Goal: Task Accomplishment & Management: Complete application form

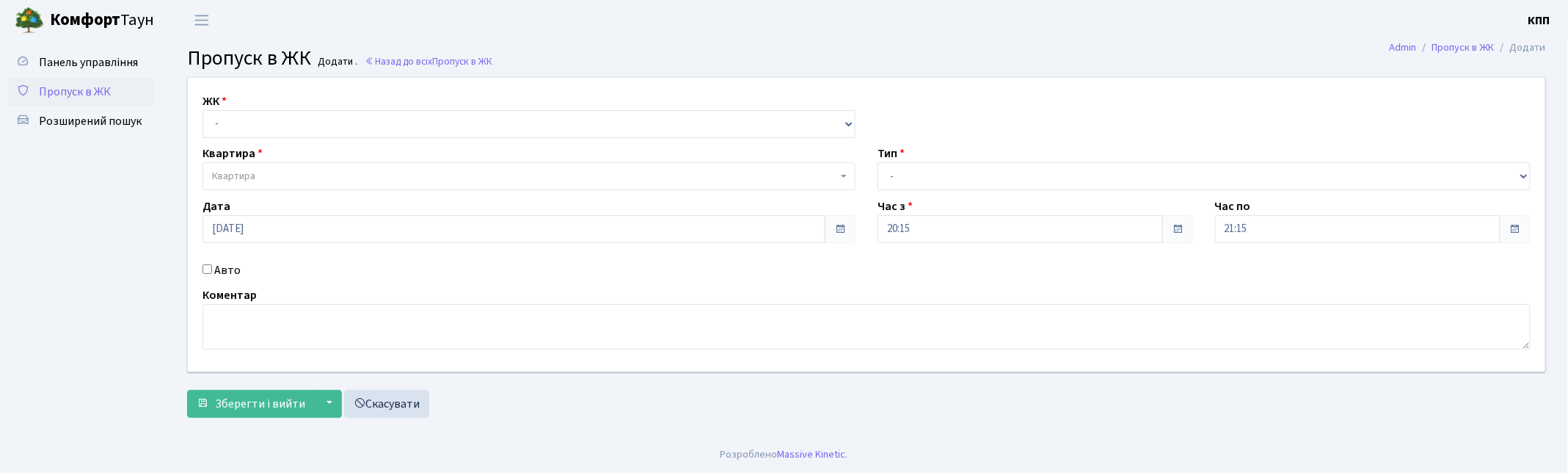
click at [269, 179] on span "Квартира" at bounding box center [525, 176] width 625 height 14
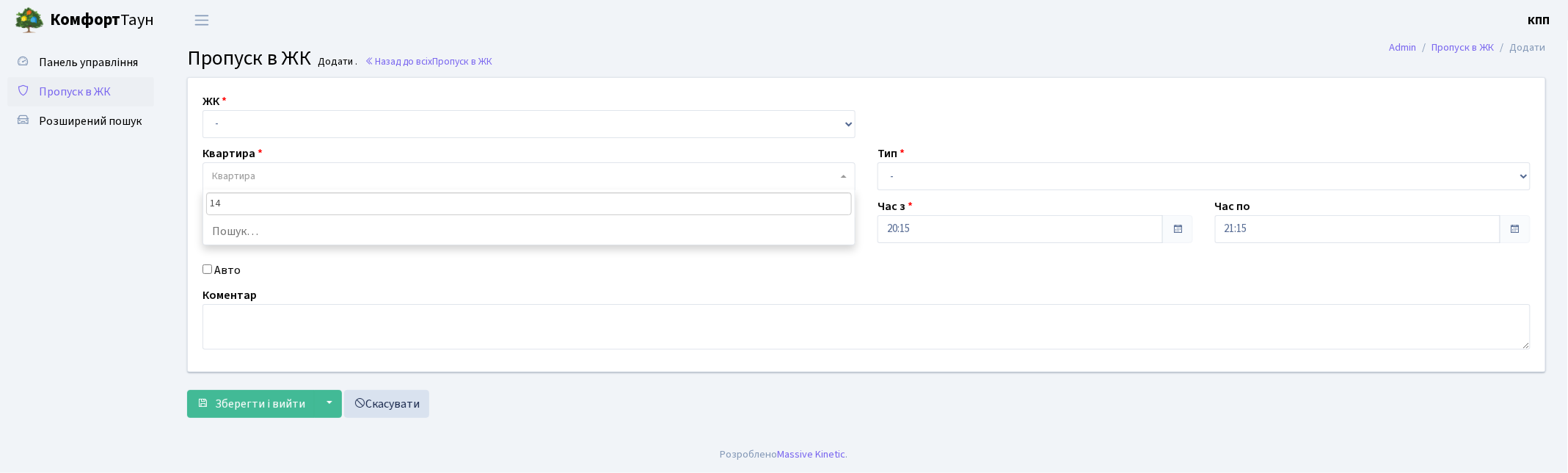
type input "1"
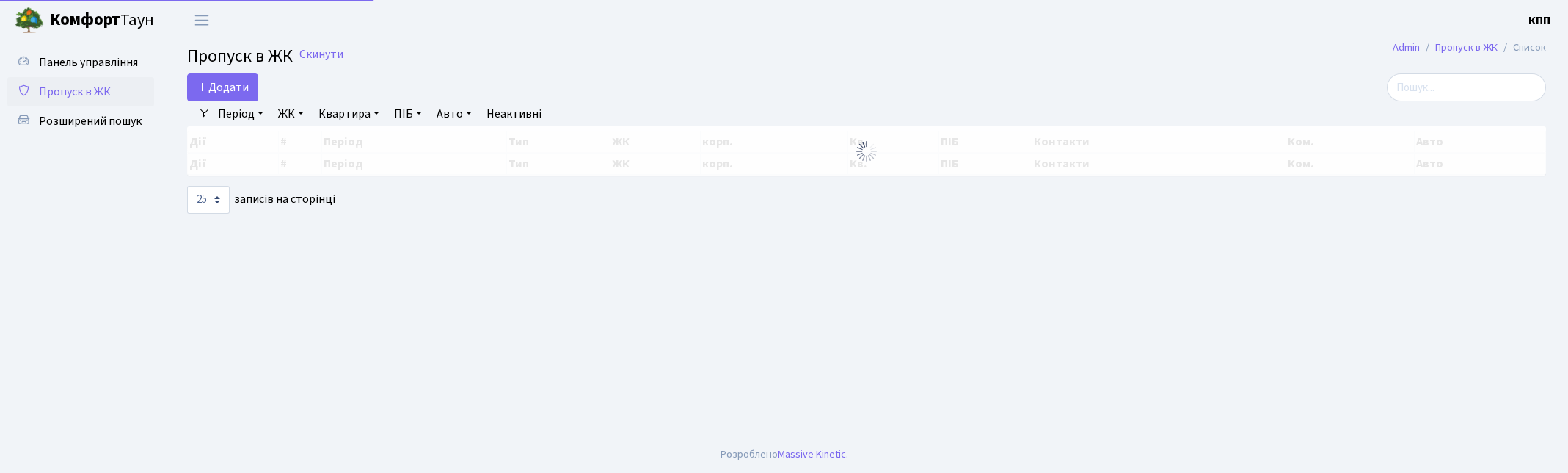
select select "25"
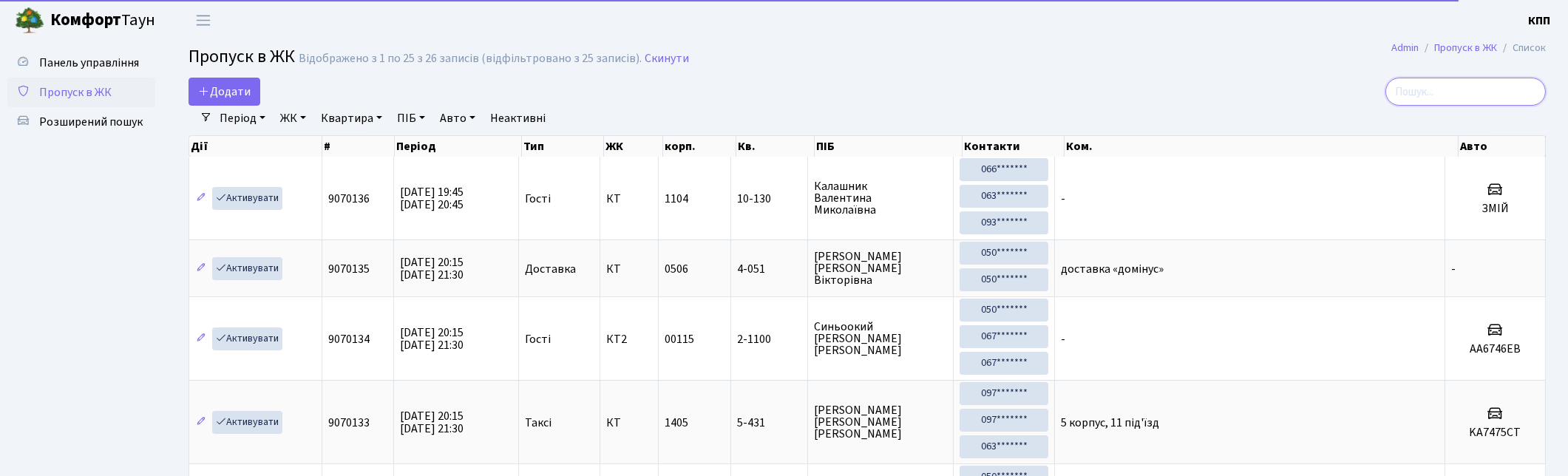
click at [1456, 82] on input "search" at bounding box center [1465, 91] width 160 height 28
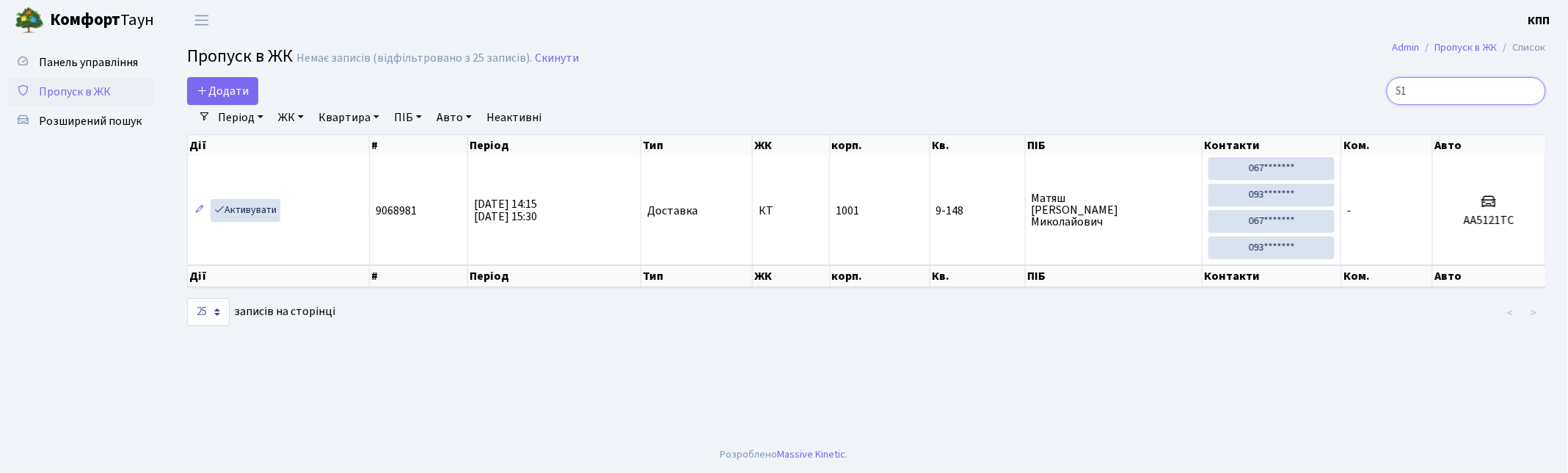
type input "5"
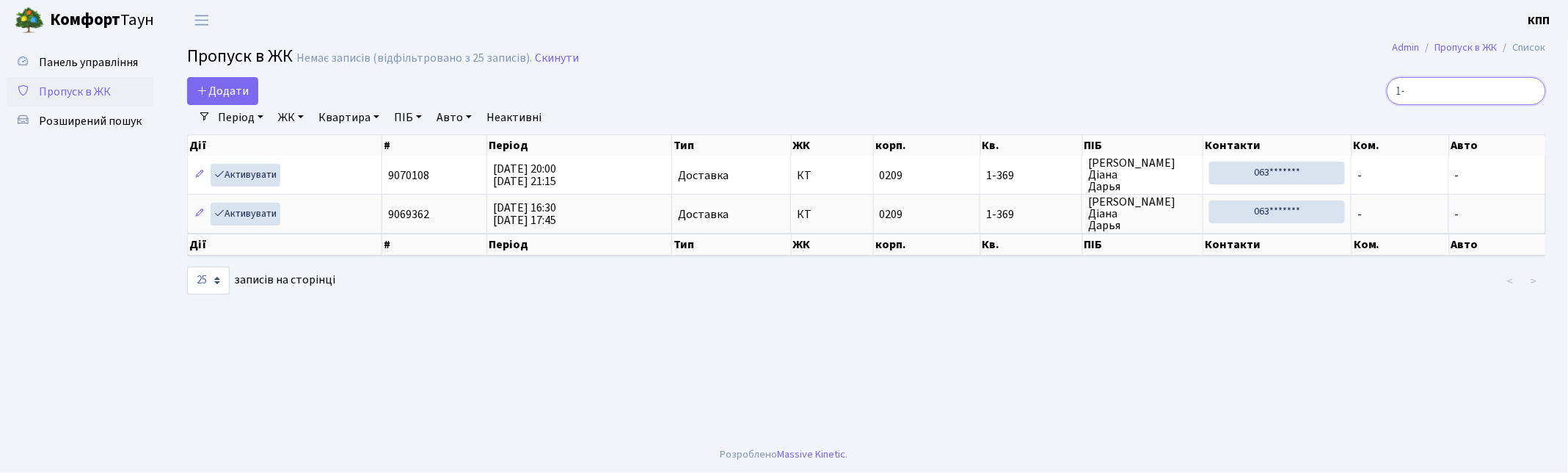
type input "1"
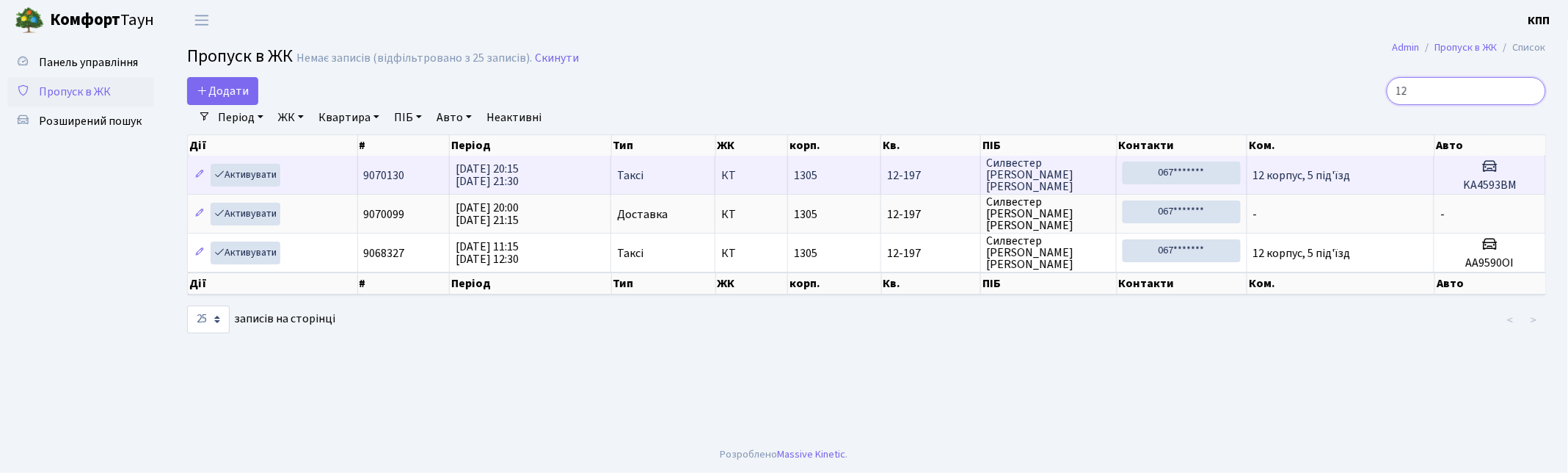
type input "1"
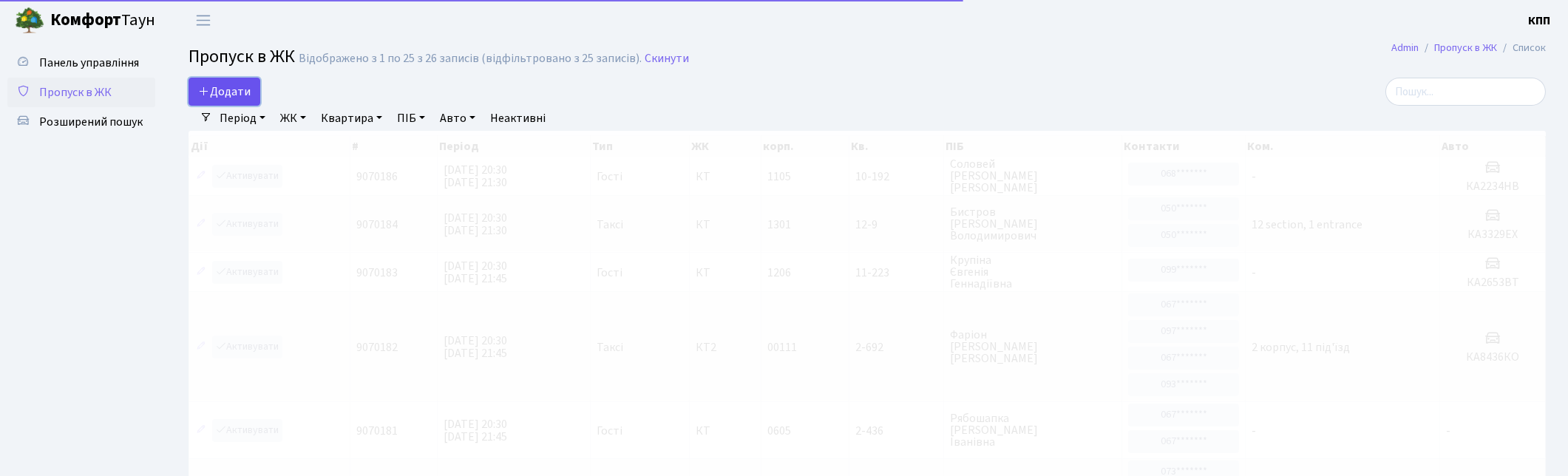
click at [227, 92] on span "Додати" at bounding box center [225, 92] width 53 height 16
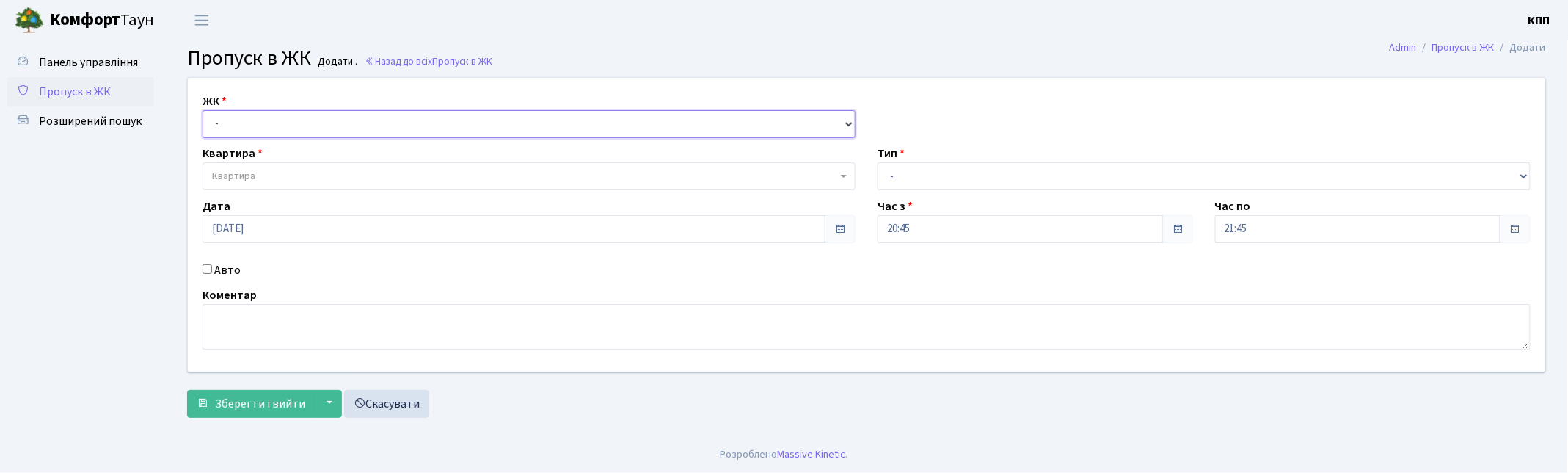
click at [296, 116] on select "- КТ, вул. Регенераторна, 4 КТ2, просп. Соборності, 17 КТ3, вул. Березнева, 16 …" at bounding box center [529, 124] width 653 height 28
drag, startPoint x: 664, startPoint y: 33, endPoint x: 754, endPoint y: 53, distance: 92.2
click at [664, 33] on header "Комфорт Таун КПП Мій обліковий запис Вийти" at bounding box center [784, 20] width 1568 height 41
click at [79, 55] on span "Панель управління" at bounding box center [89, 62] width 99 height 16
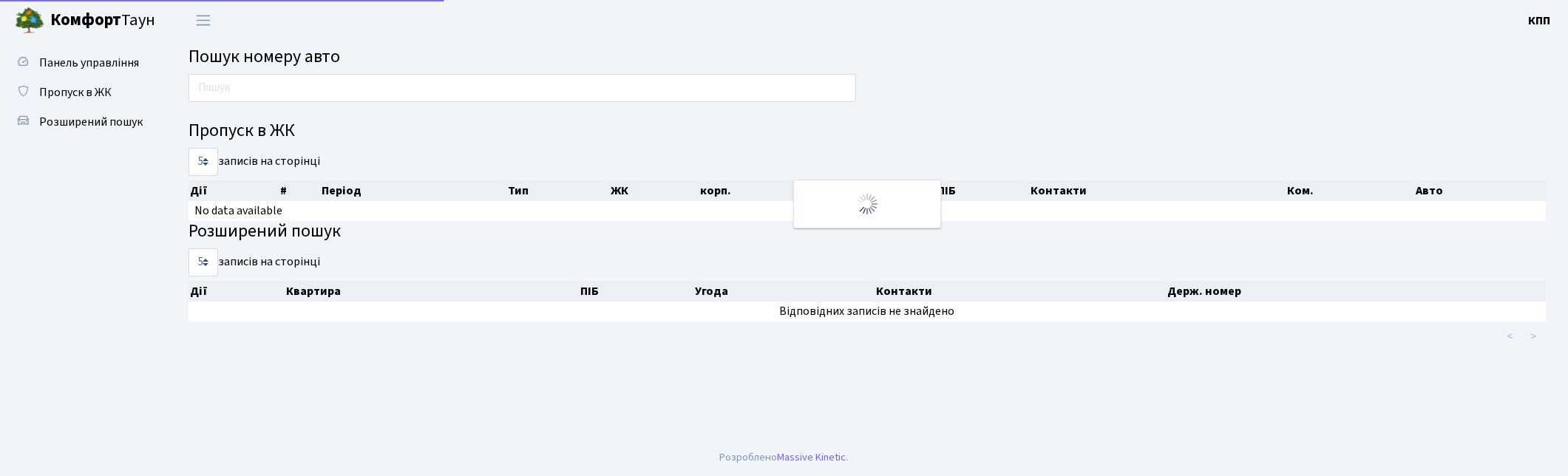
click at [84, 89] on span "Пропуск в ЖК" at bounding box center [76, 93] width 73 height 16
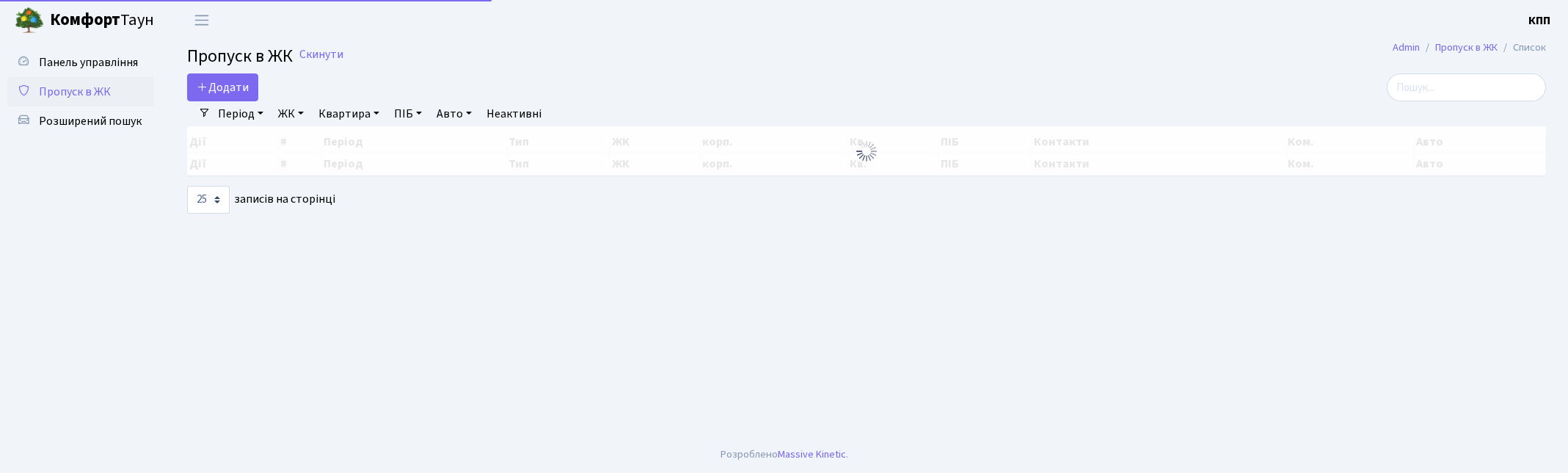
select select "25"
click at [1490, 94] on input "search" at bounding box center [1454, 87] width 159 height 28
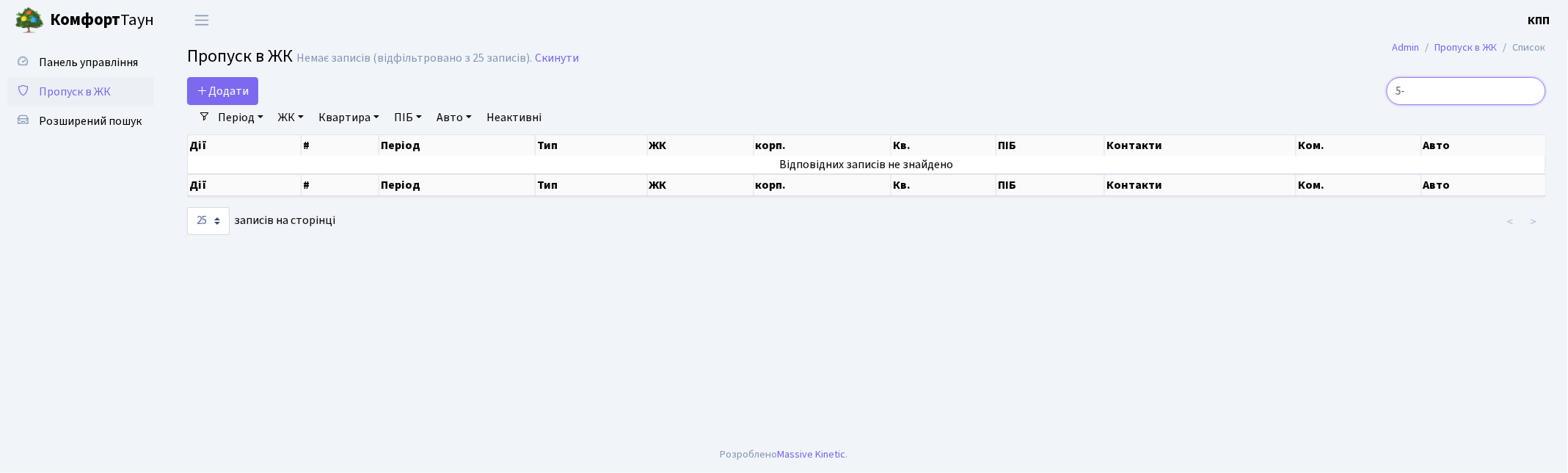
type input "5"
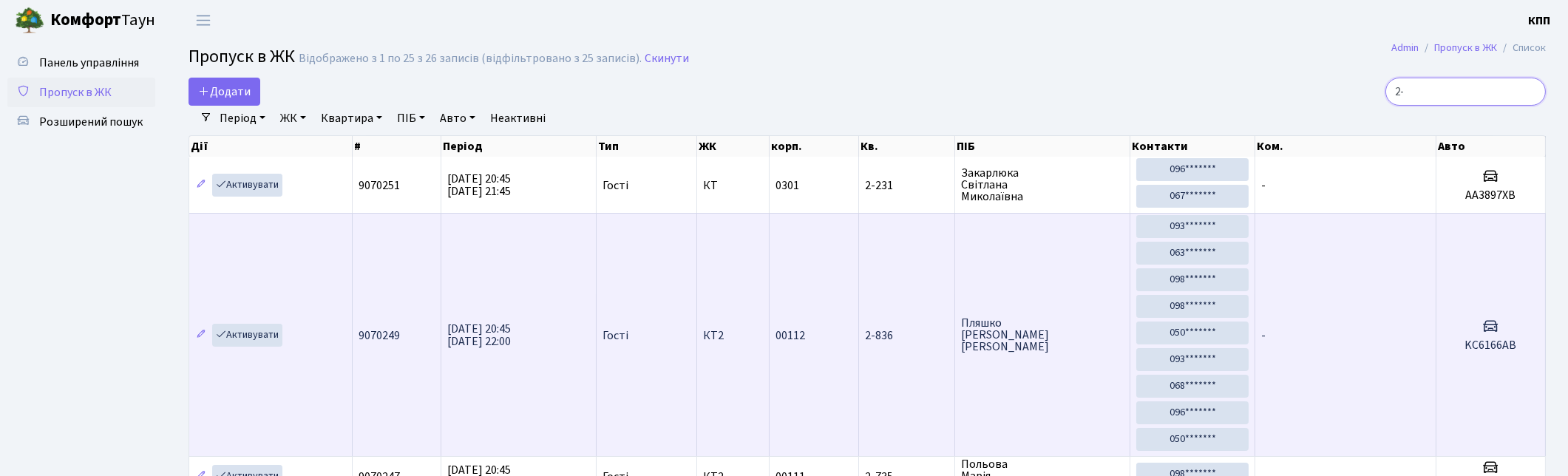
type input "2"
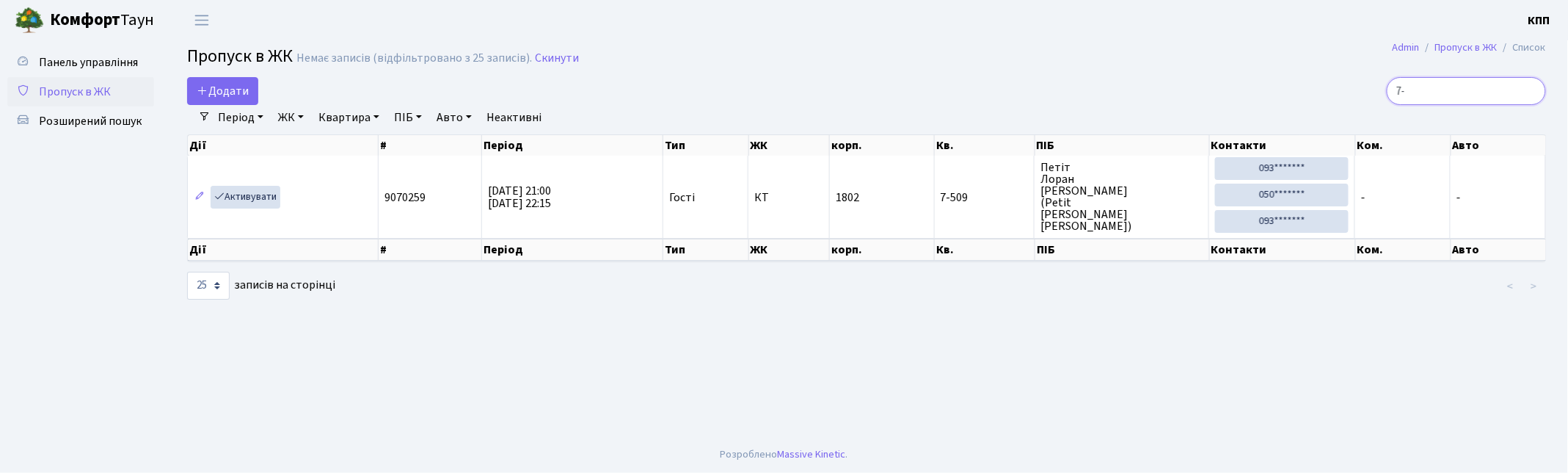
type input "7"
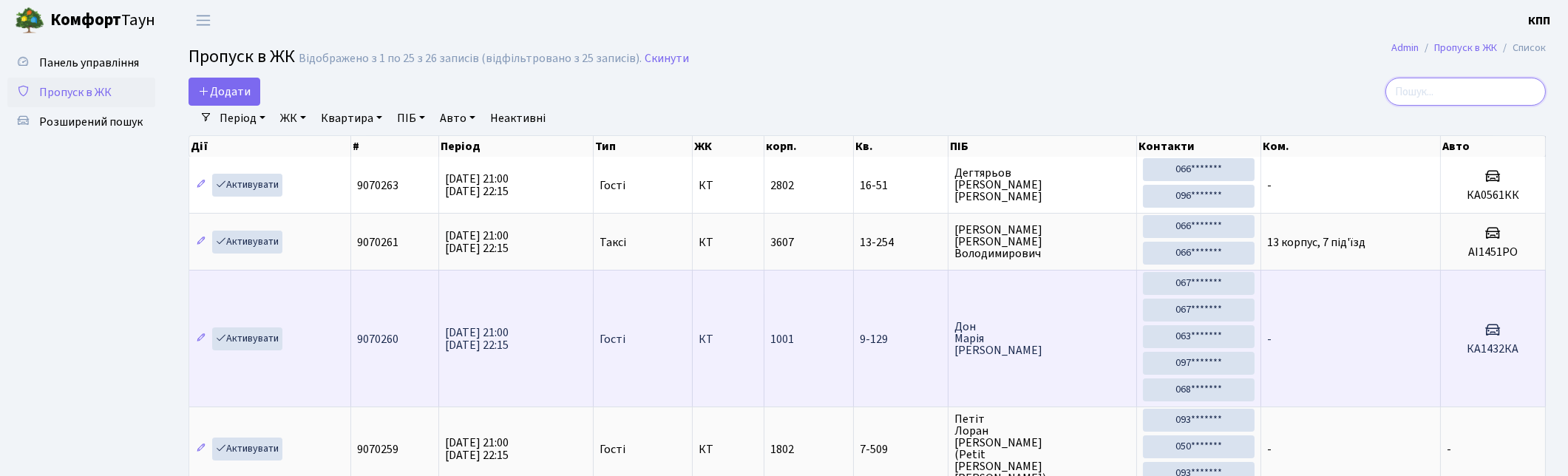
scroll to position [82, 0]
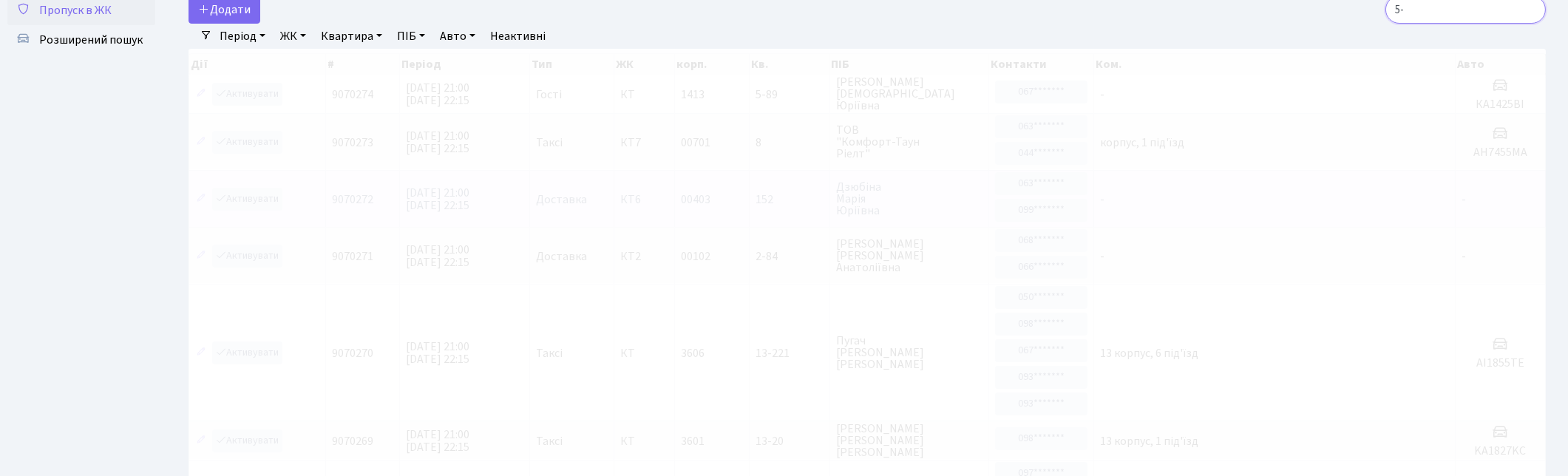
type input "5"
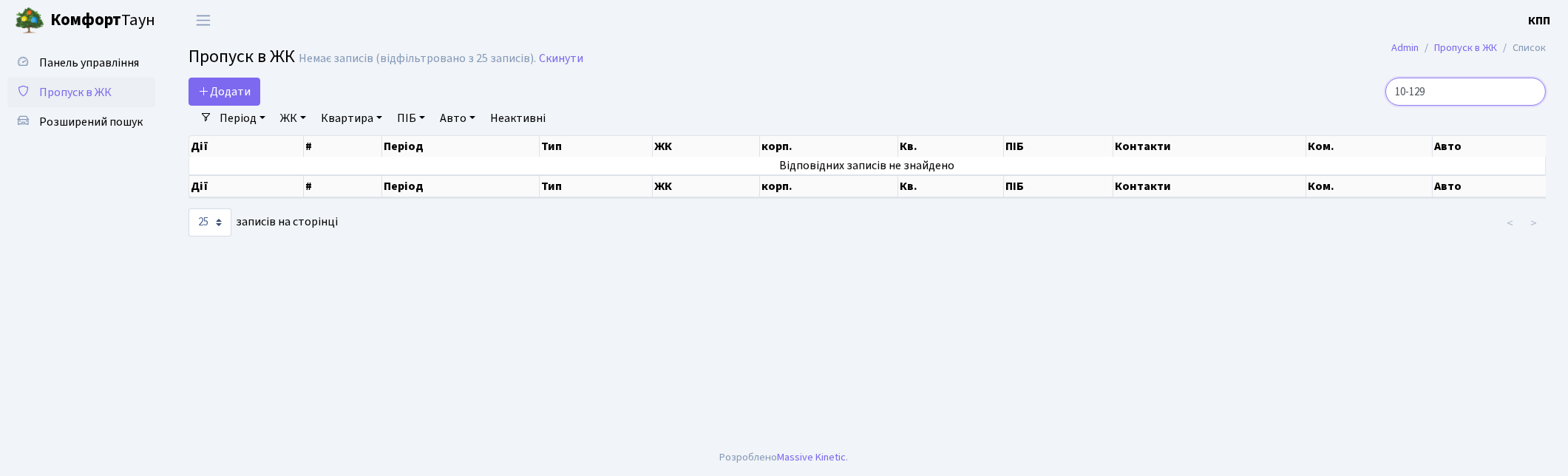
scroll to position [0, 0]
type input "1"
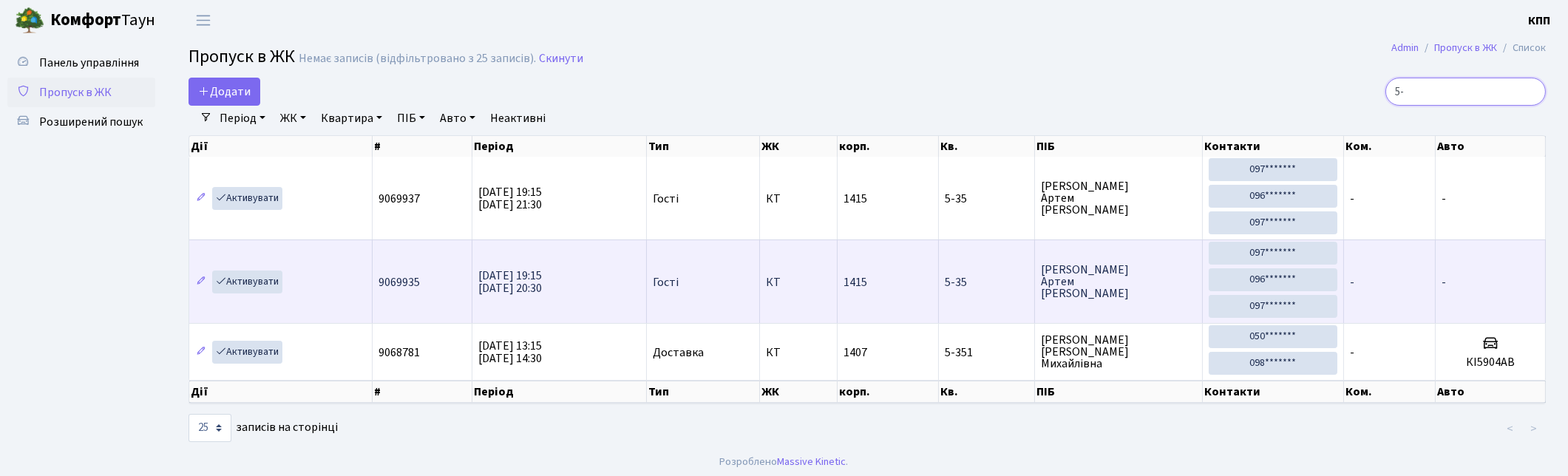
type input "5"
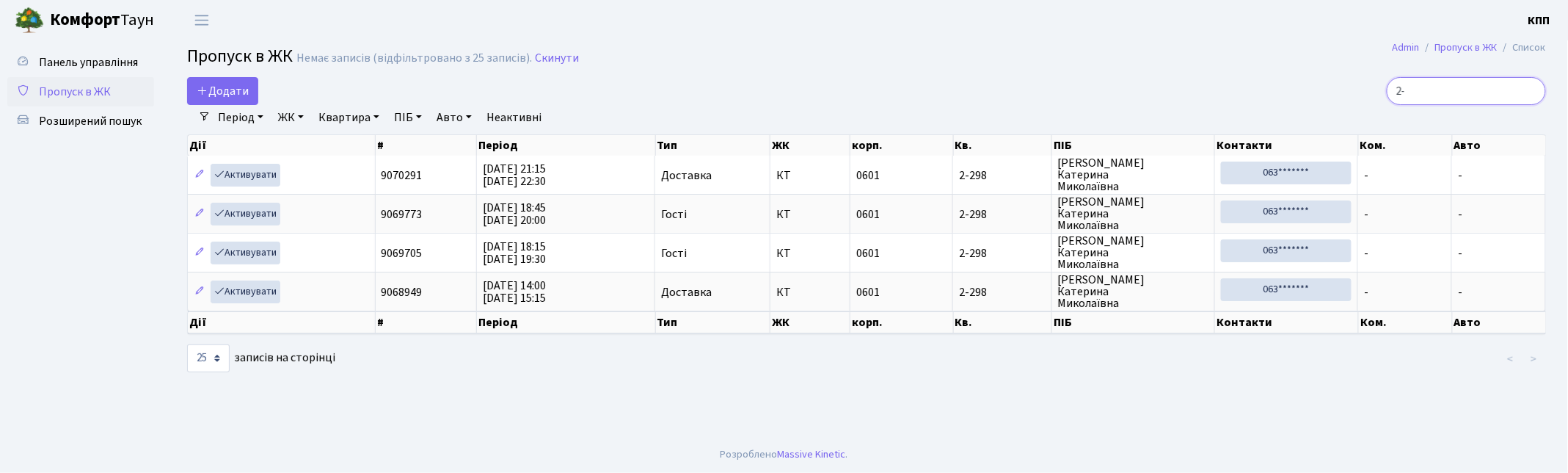
type input "2"
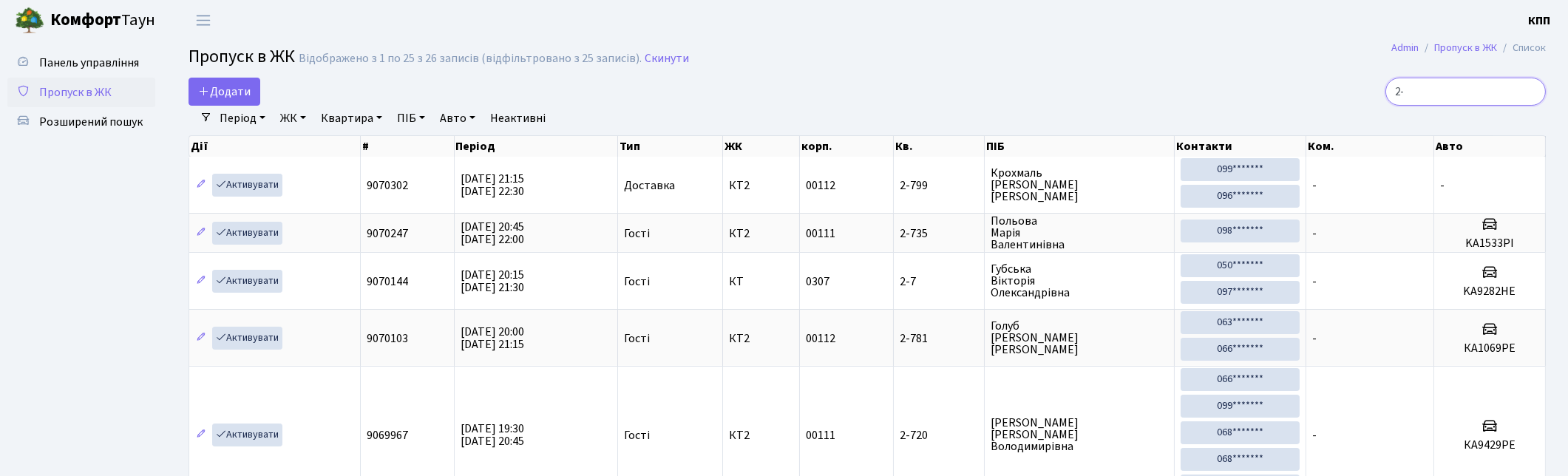
type input "2"
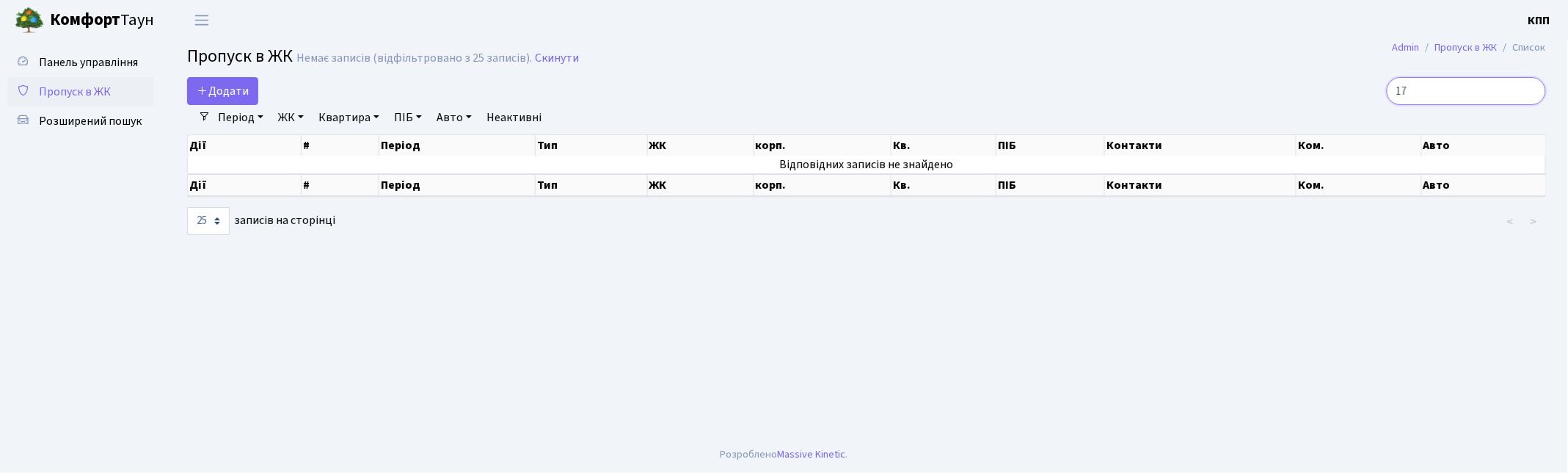
type input "1"
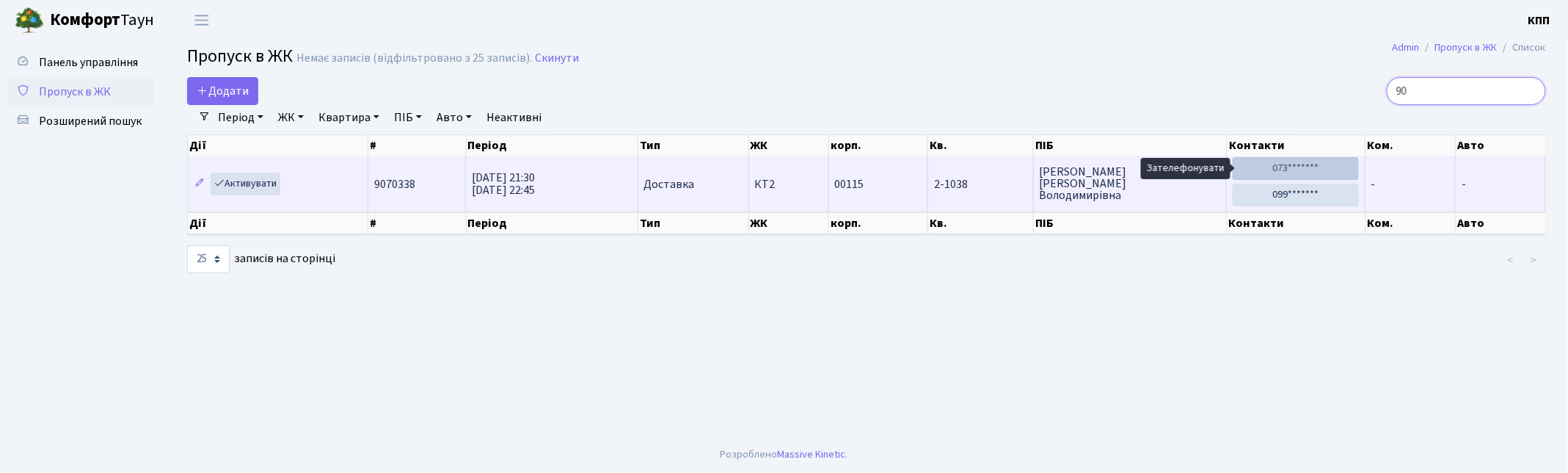
type input "9"
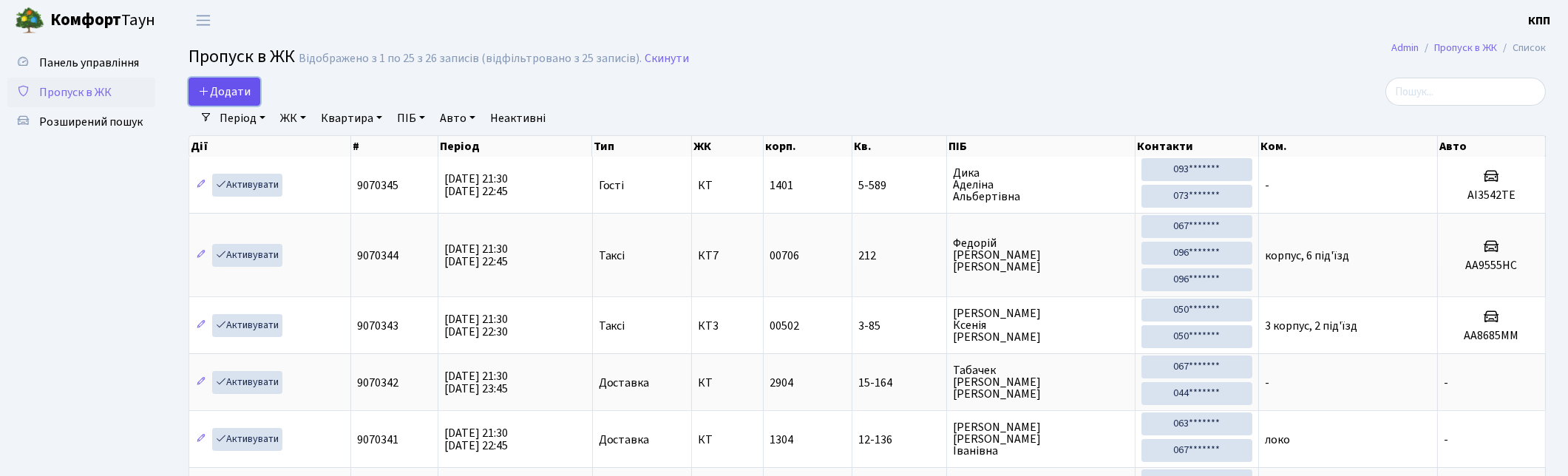
click at [199, 95] on icon at bounding box center [204, 90] width 12 height 12
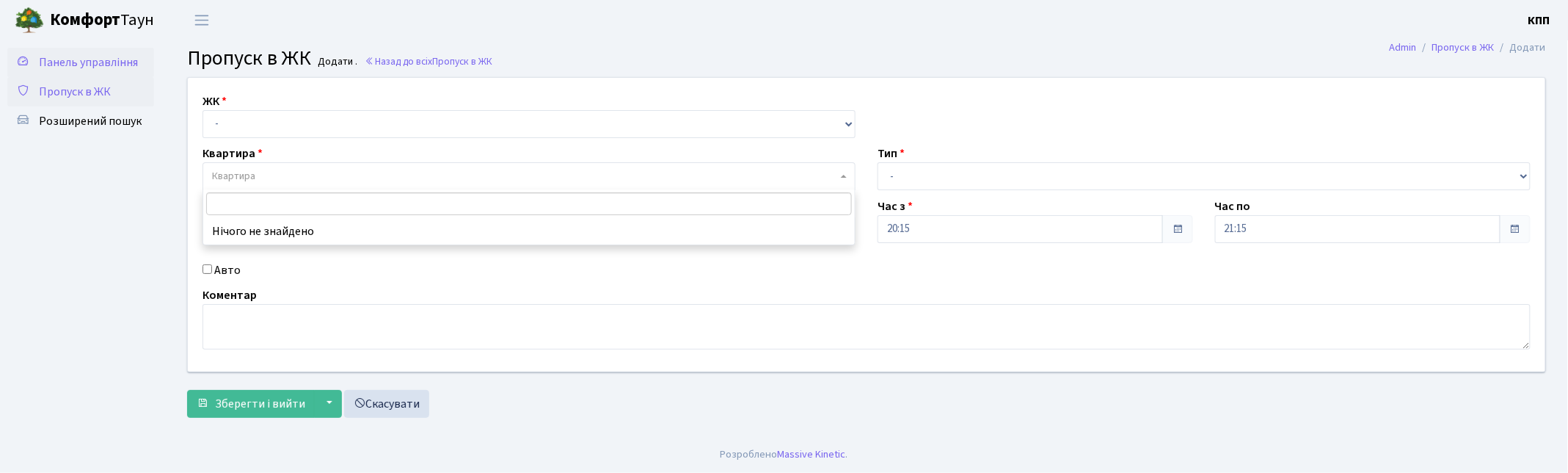
click at [69, 55] on span "Панель управління" at bounding box center [89, 62] width 99 height 16
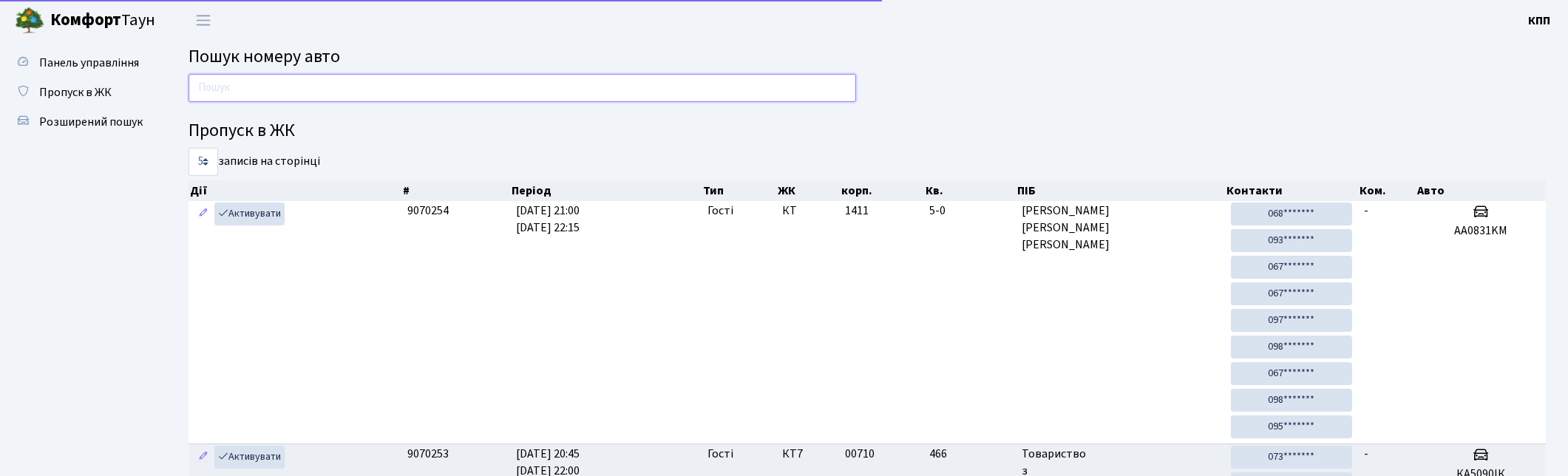
drag, startPoint x: 0, startPoint y: 0, endPoint x: 235, endPoint y: 100, distance: 255.4
click at [235, 99] on input "text" at bounding box center [522, 87] width 667 height 28
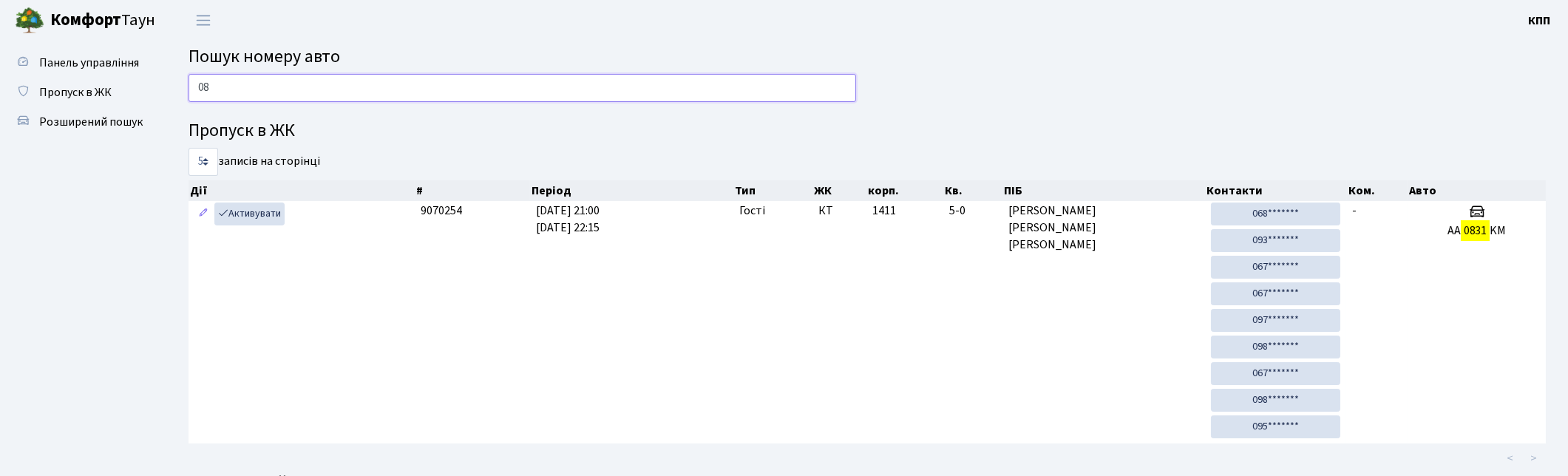
type input "0"
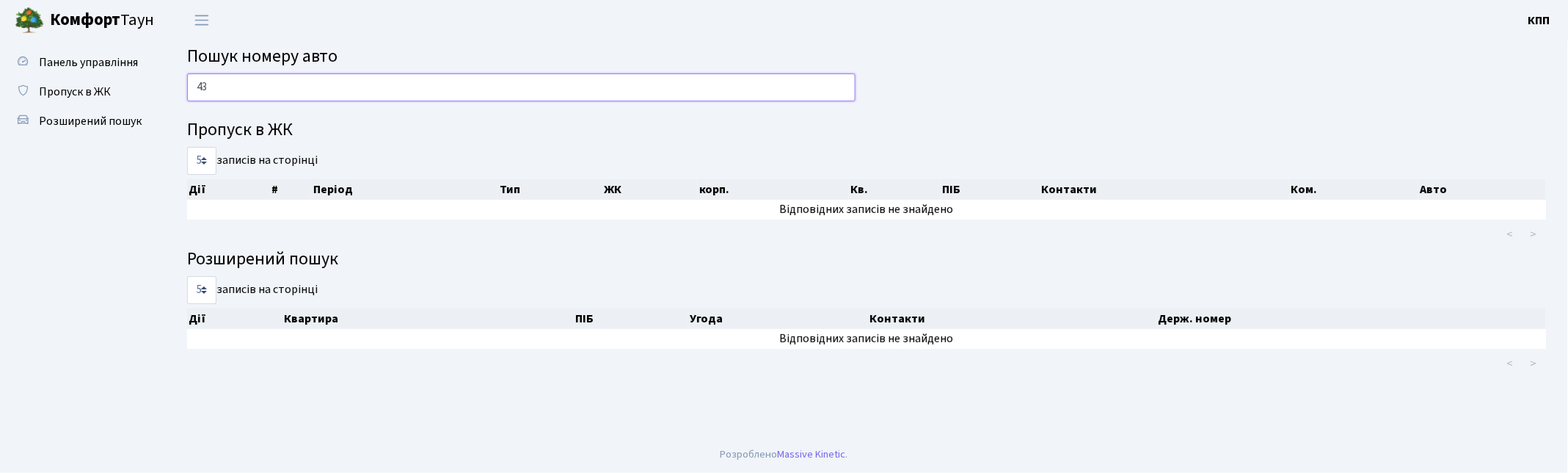
type input "4"
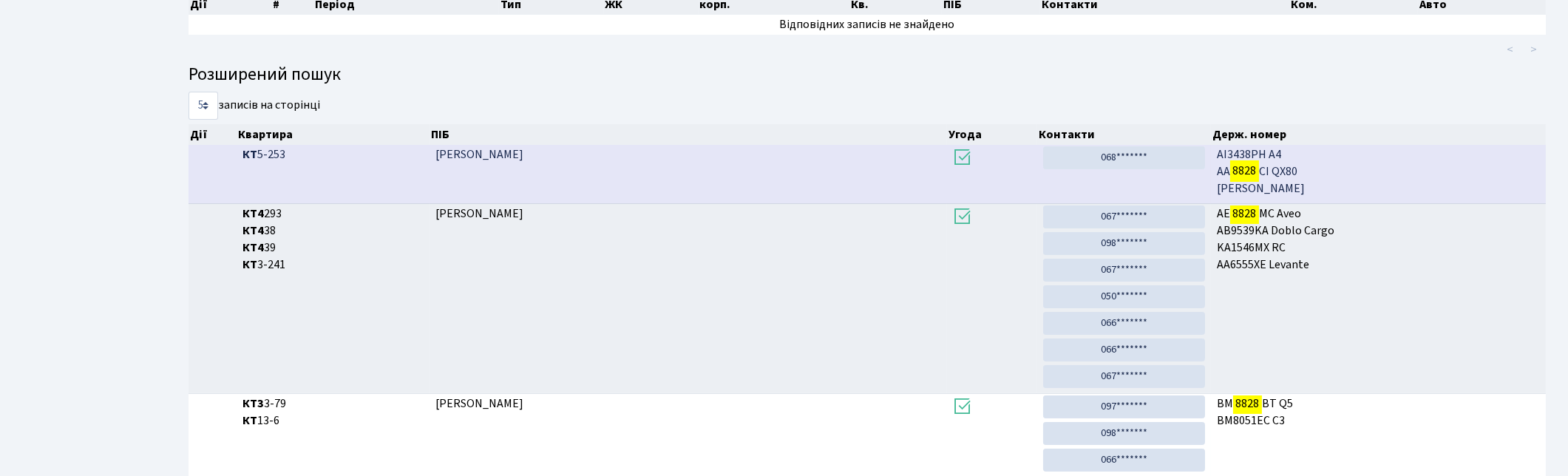
scroll to position [79, 0]
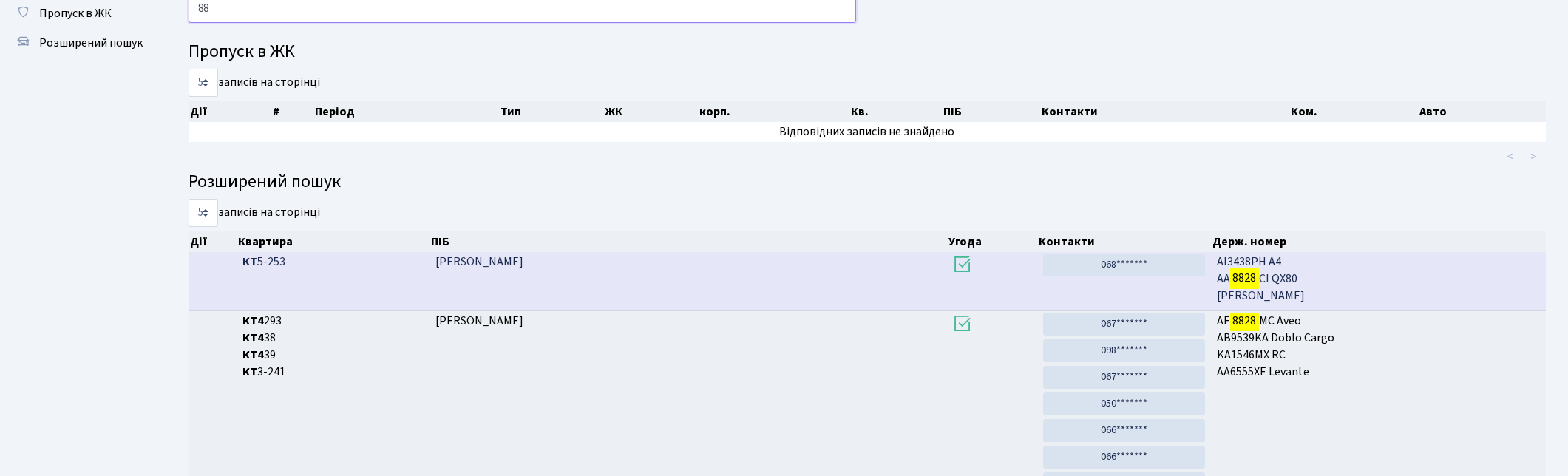
type input "8"
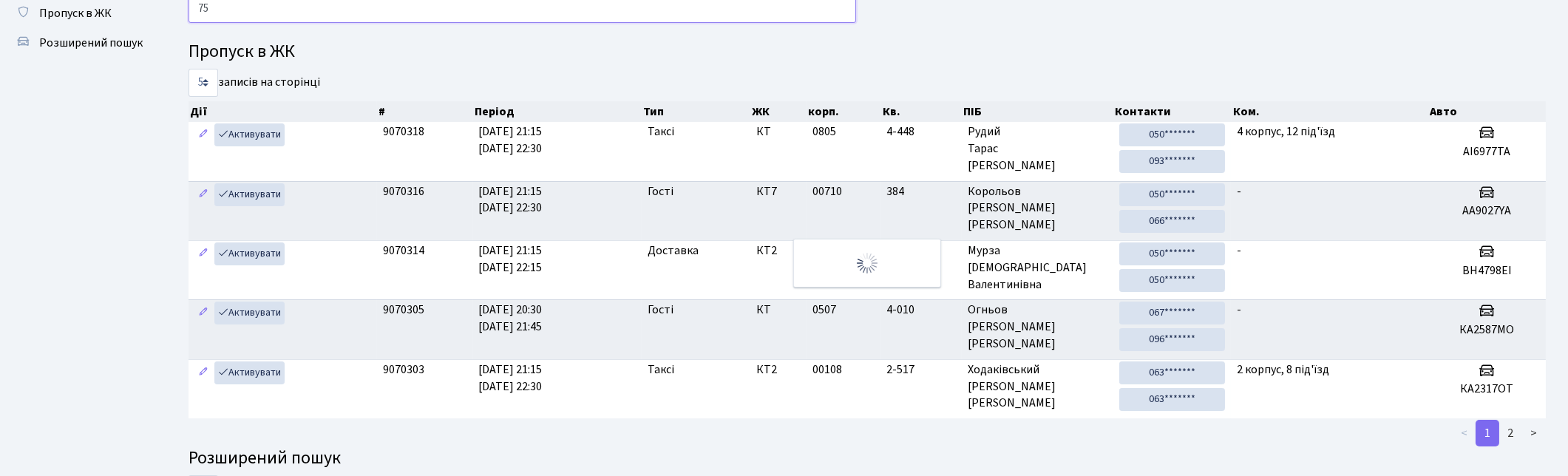
type input "7"
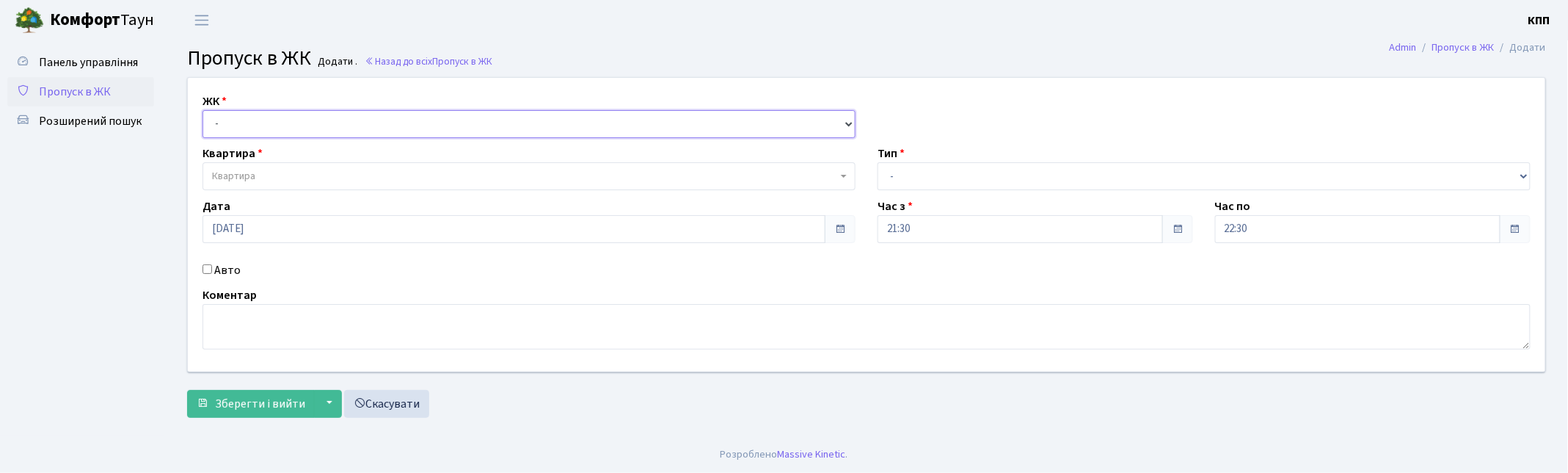
click at [249, 125] on select "- КТ, вул. Регенераторна, 4 КТ2, просп. Соборності, 17 КТ3, вул. Березнева, 16 …" at bounding box center [529, 124] width 653 height 28
select select "271"
click at [202, 110] on select "- КТ, вул. Регенераторна, 4 КТ2, просп. Соборності, 17 КТ3, вул. Березнева, 16 …" at bounding box center [529, 124] width 653 height 28
select select
click at [383, 169] on span "Квартира" at bounding box center [525, 176] width 625 height 14
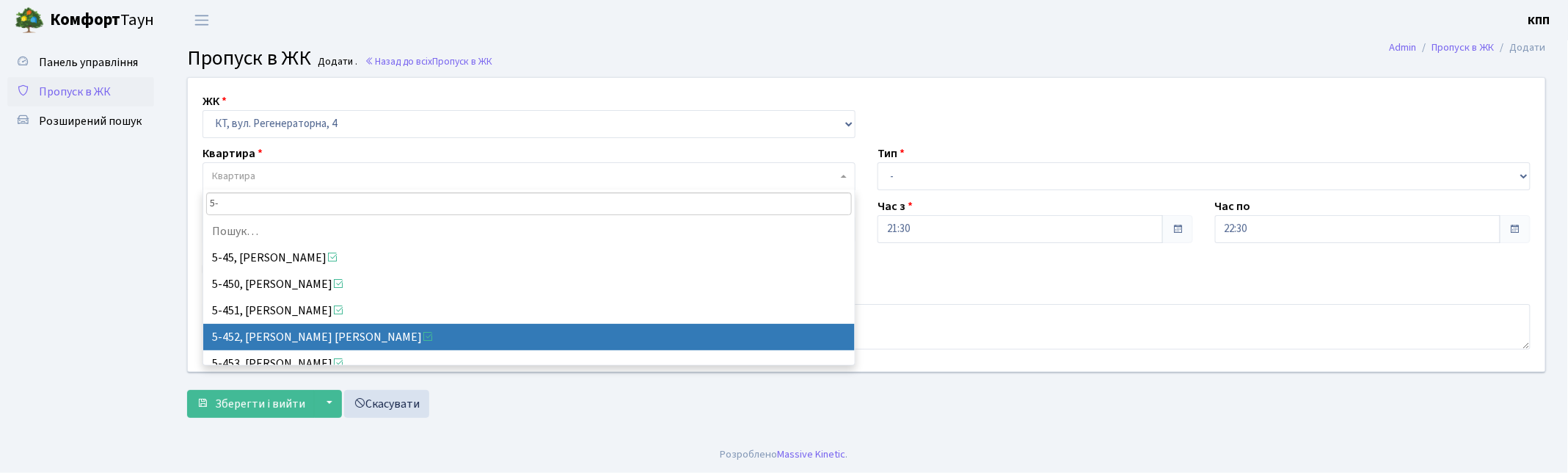
type input "5"
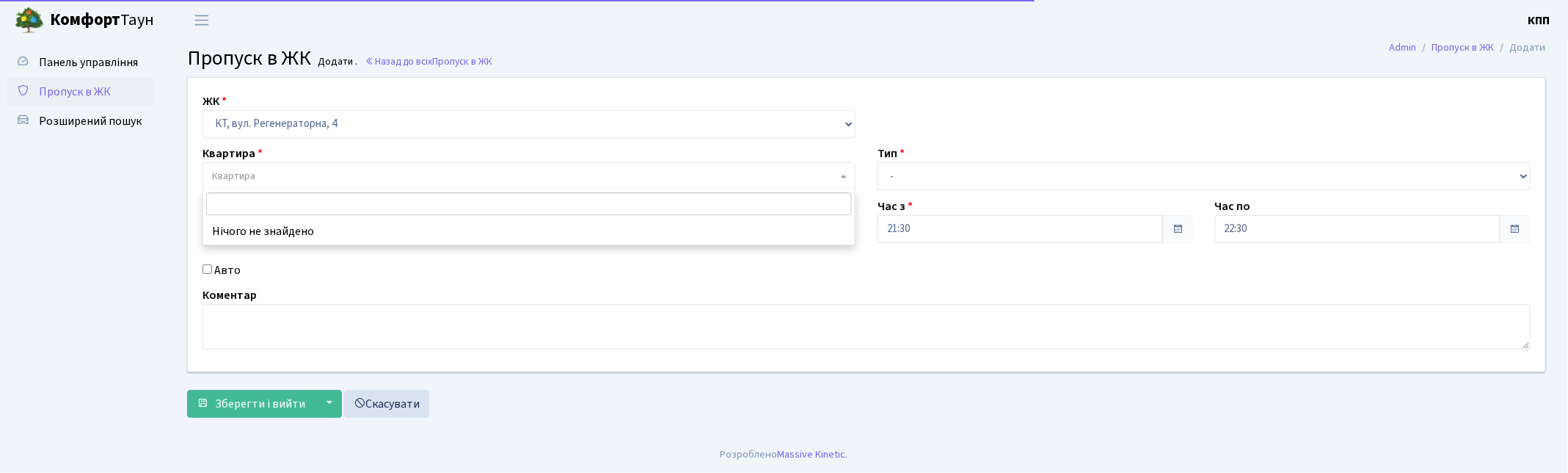
type input "3"
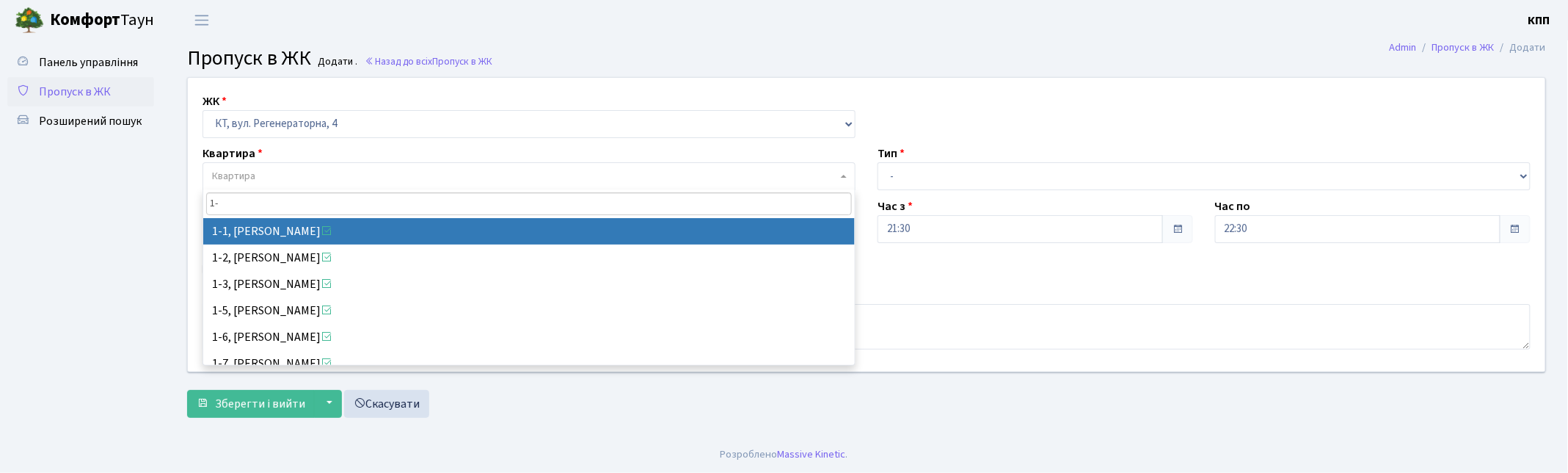
type input "1"
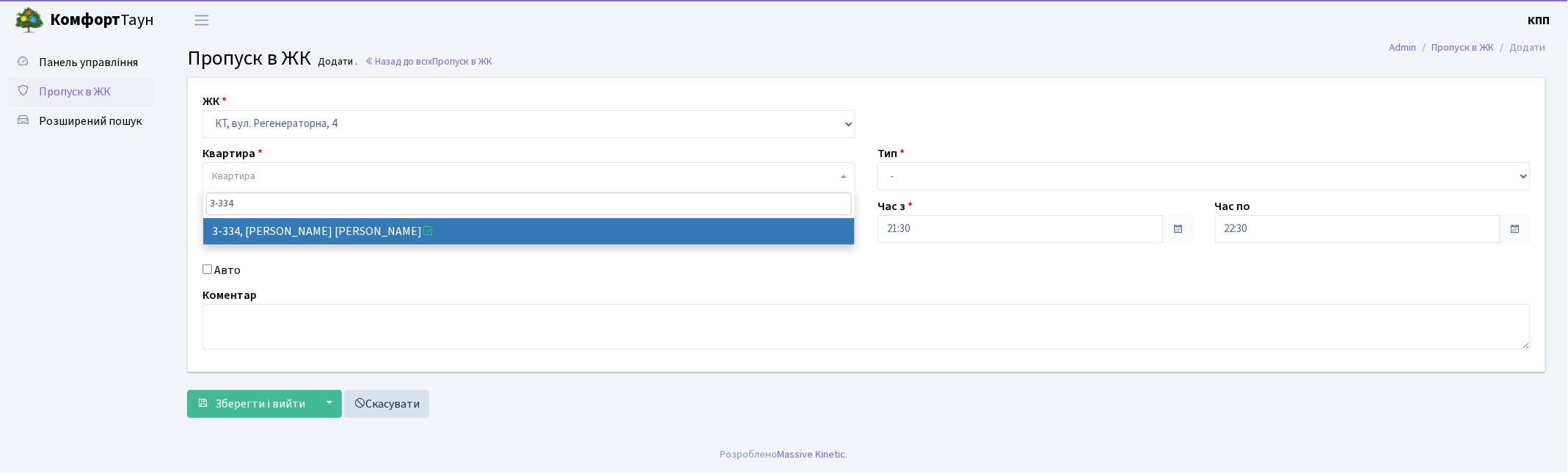
type input "3-334"
select select "1552"
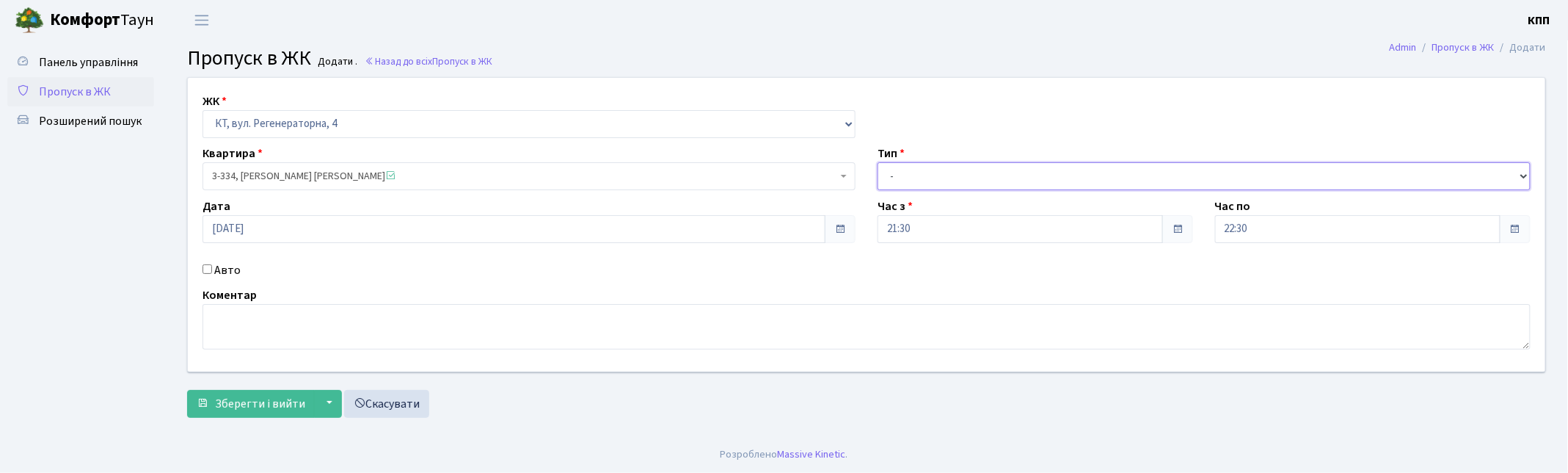
click at [883, 184] on select "- Доставка Таксі Гості Сервіс" at bounding box center [1204, 175] width 653 height 28
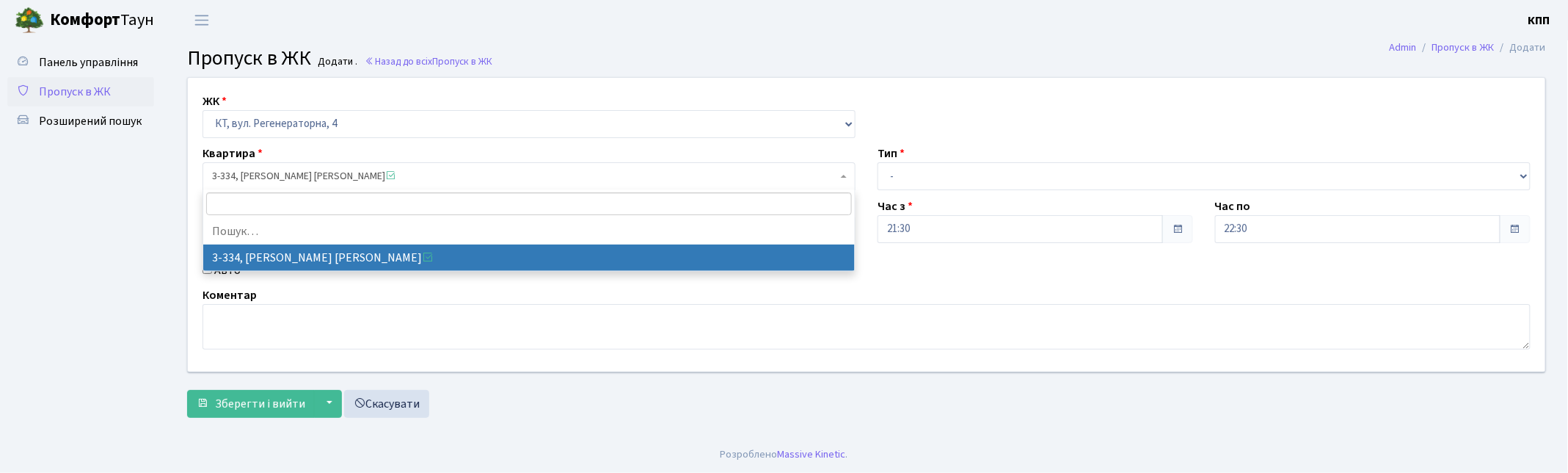
click at [437, 181] on span "3-334, Маслянська Світлана Олександрівна" at bounding box center [525, 176] width 625 height 14
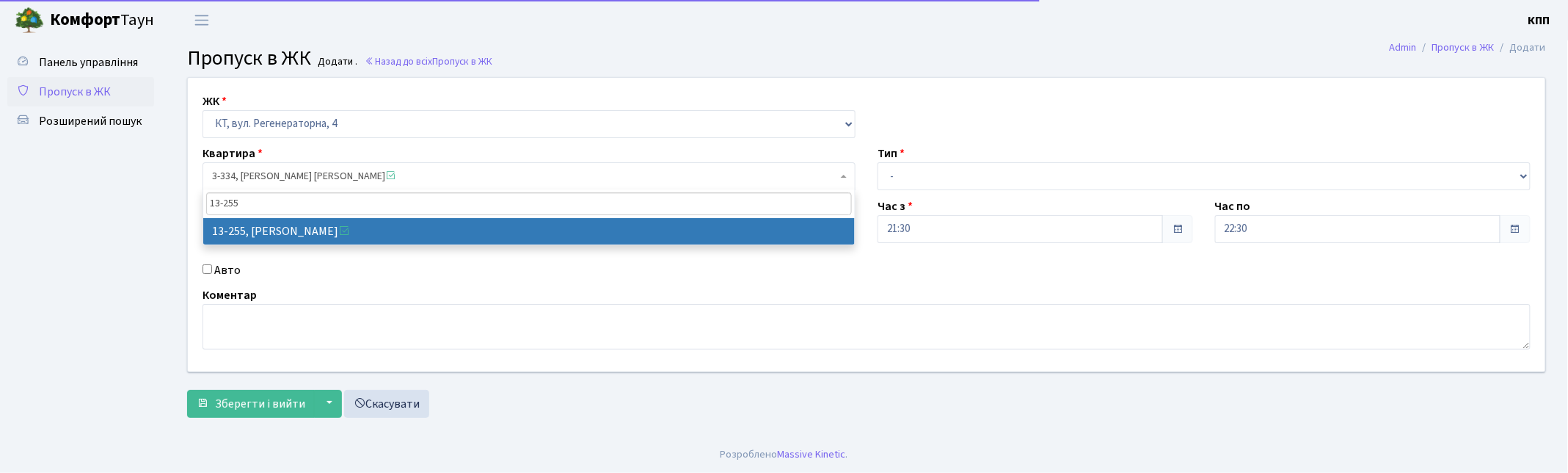
type input "13-255"
select select "7901"
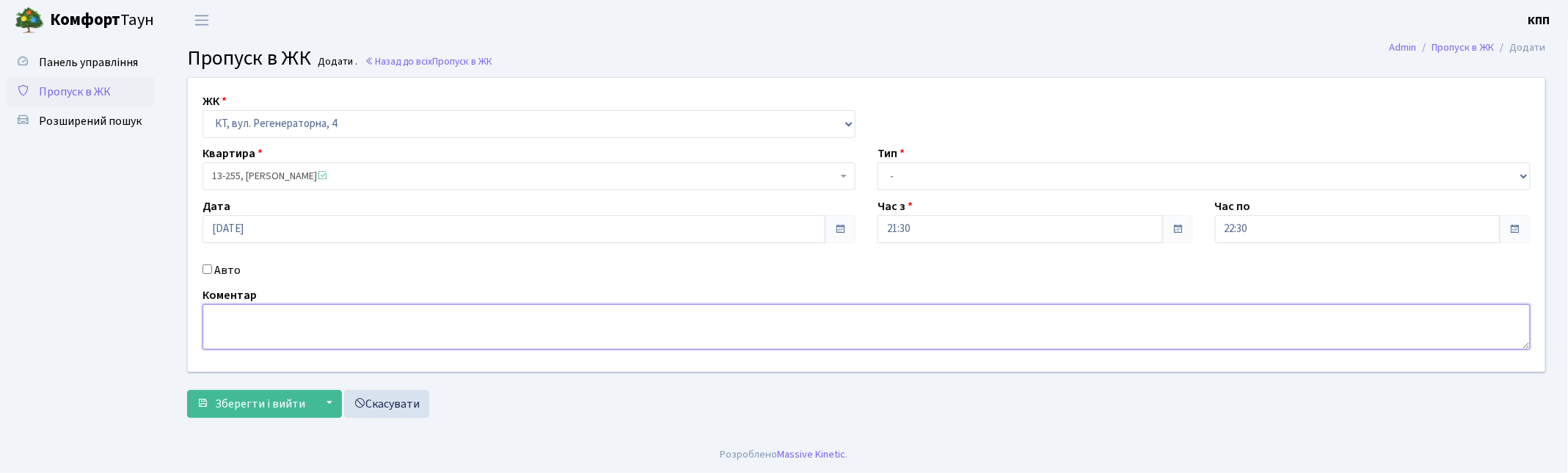
click at [291, 318] on textarea at bounding box center [866, 326] width 1328 height 45
type textarea "ВСІХХХ"
click at [369, 236] on input "13.10.2025" at bounding box center [513, 229] width 623 height 28
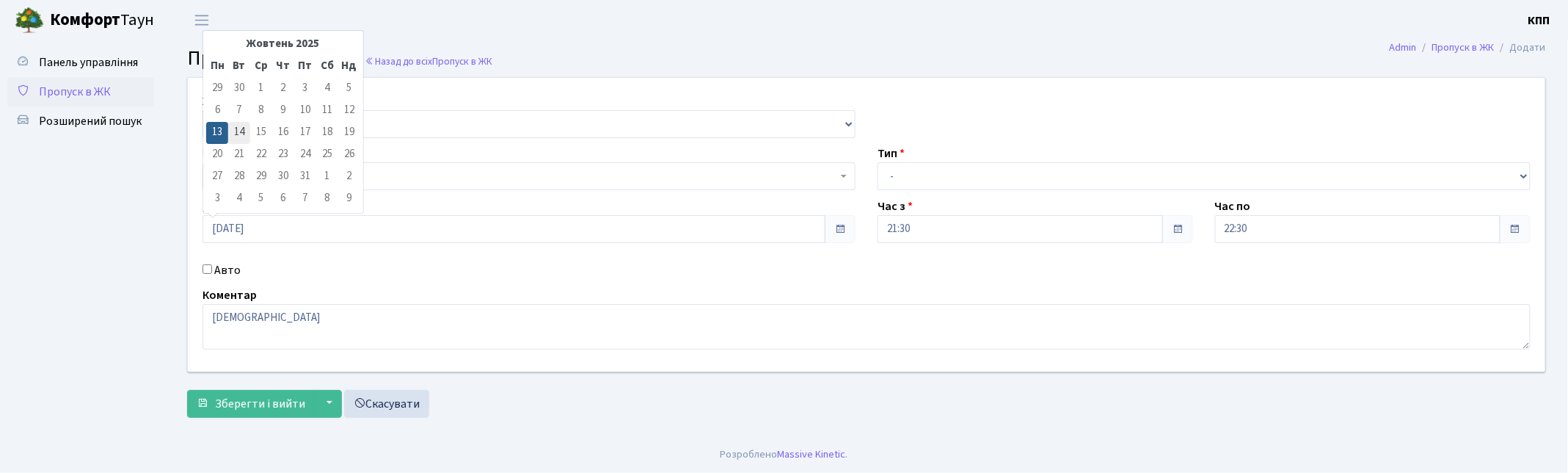
click at [249, 136] on td "14" at bounding box center [239, 133] width 22 height 22
type input "14.10.2025"
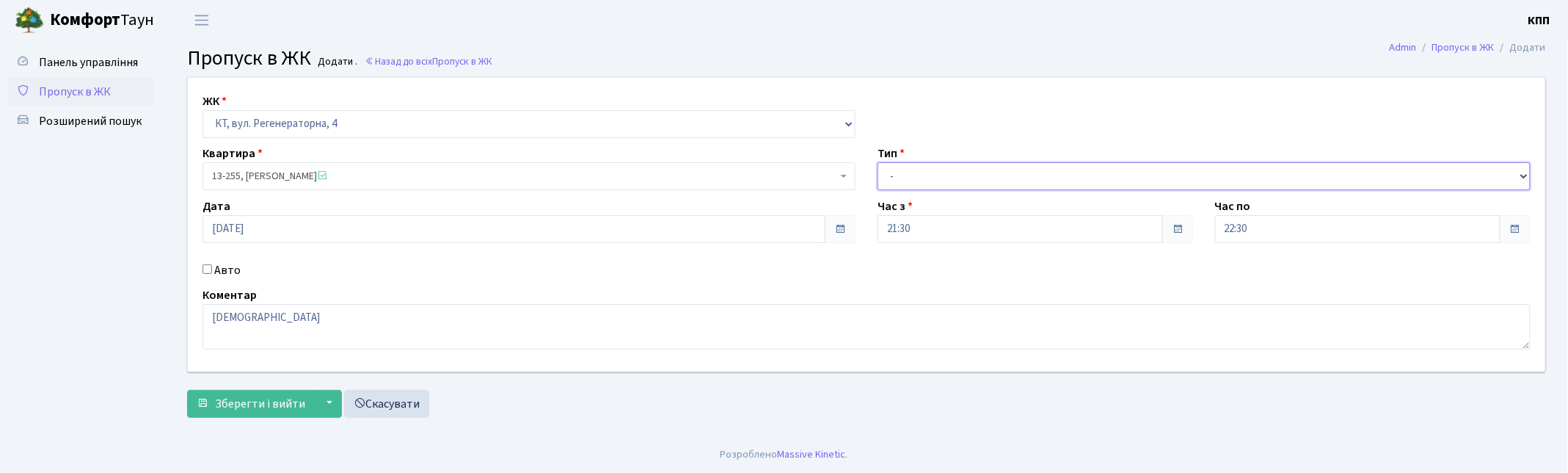
click at [923, 177] on select "- Доставка Таксі Гості Сервіс" at bounding box center [1204, 175] width 653 height 28
select select "3"
click at [878, 162] on select "- Доставка Таксі Гості Сервіс" at bounding box center [1204, 175] width 653 height 28
click at [240, 402] on span "Зберегти і вийти" at bounding box center [260, 403] width 90 height 16
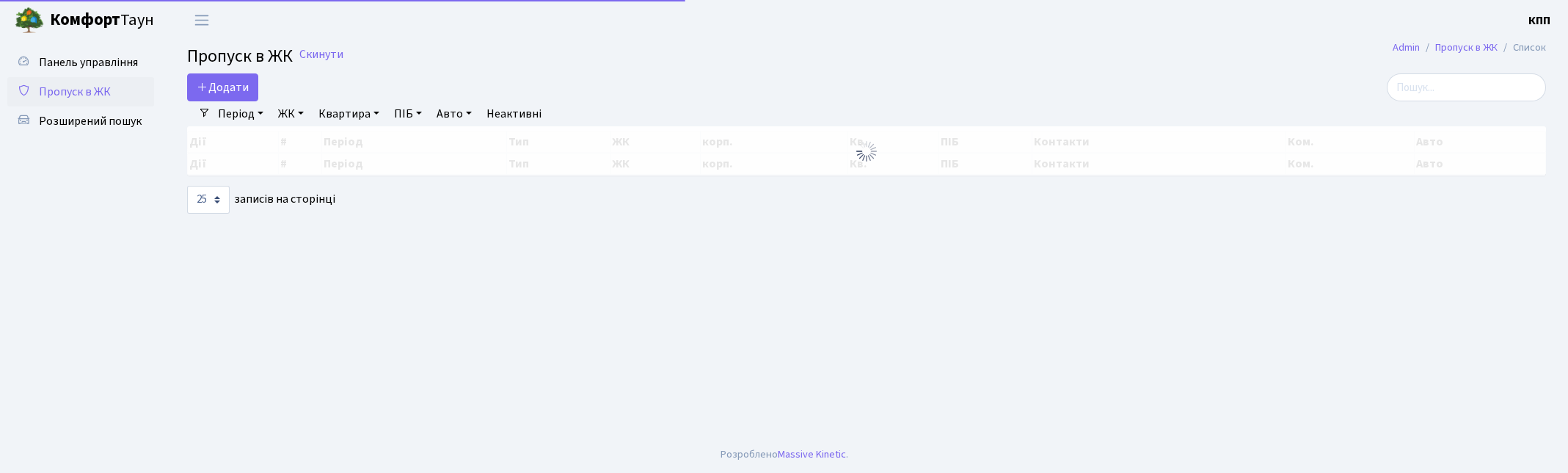
select select "25"
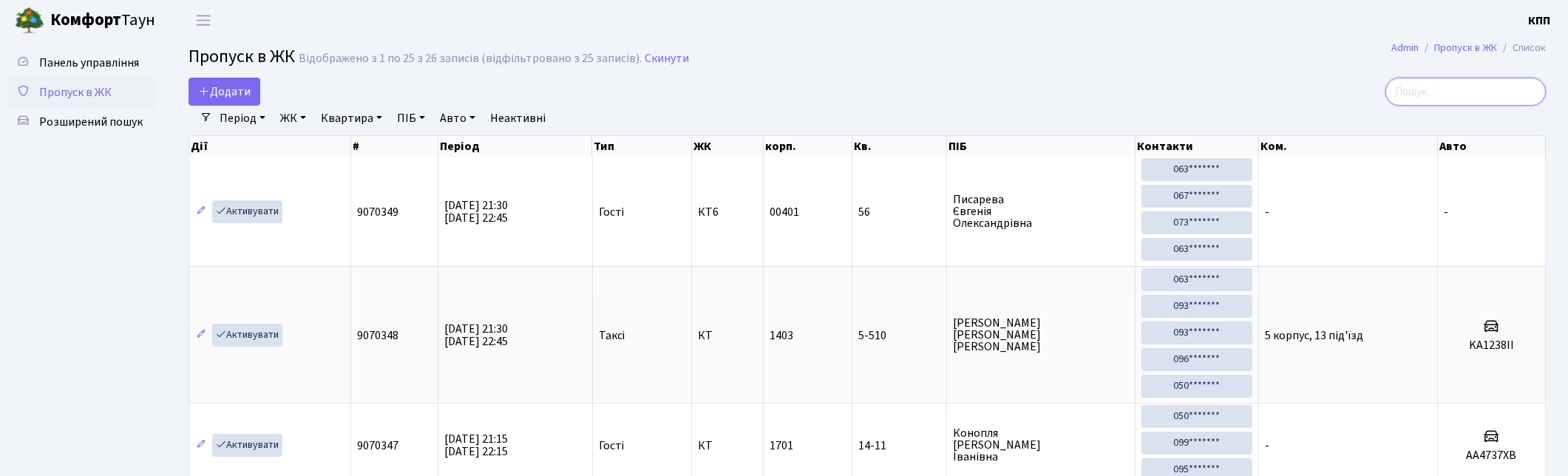
click at [1534, 92] on input "search" at bounding box center [1465, 91] width 160 height 28
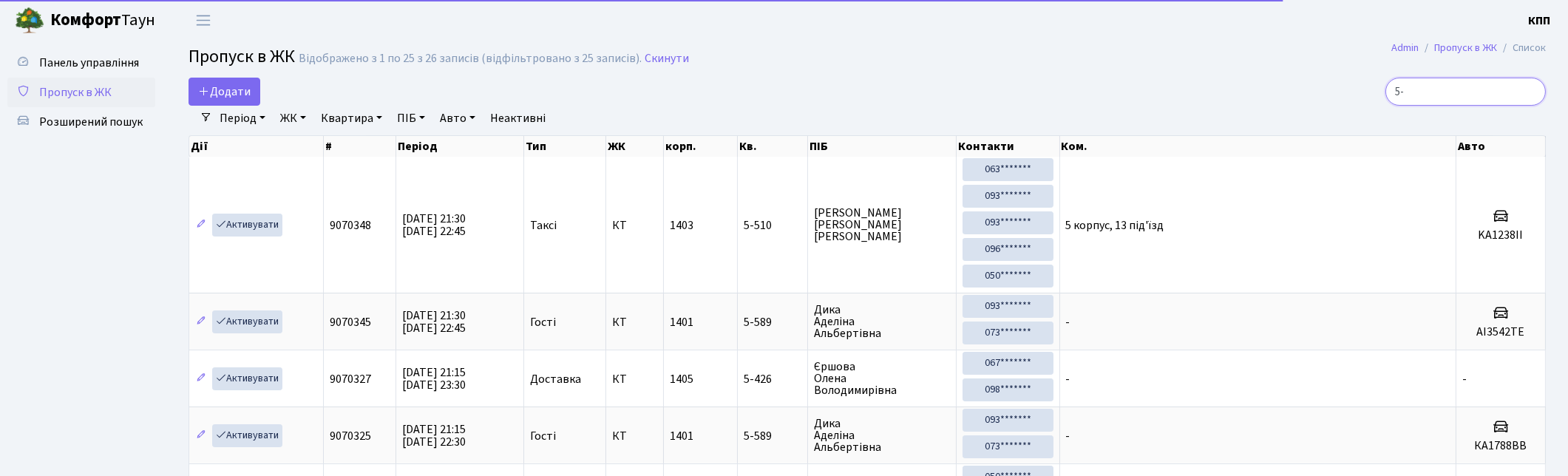
type input "5"
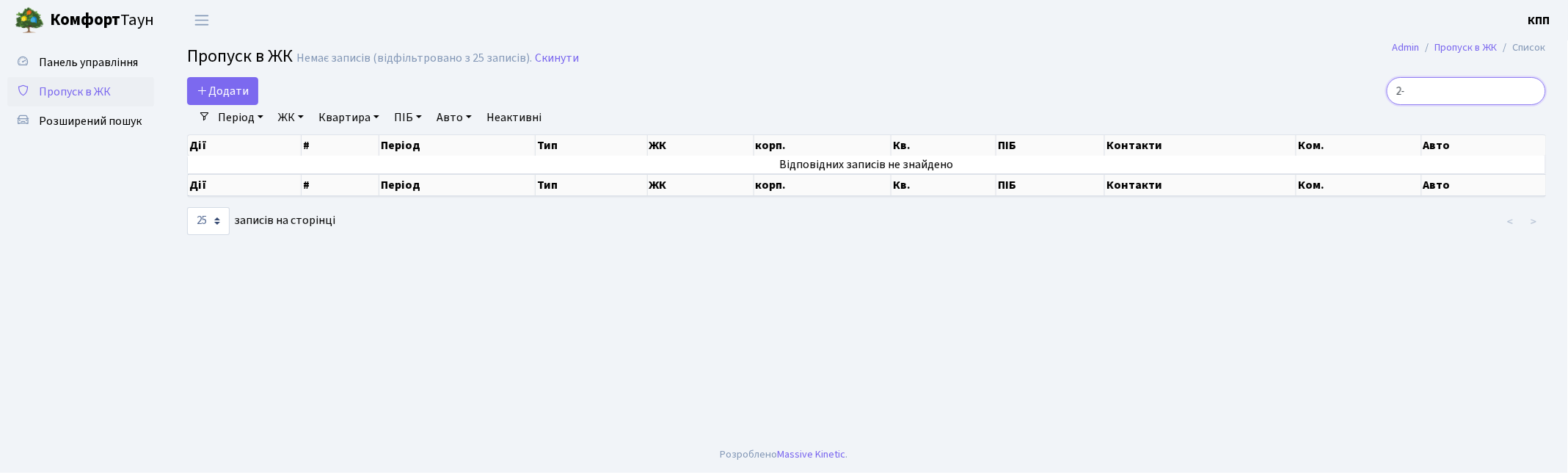
type input "2"
type input "1"
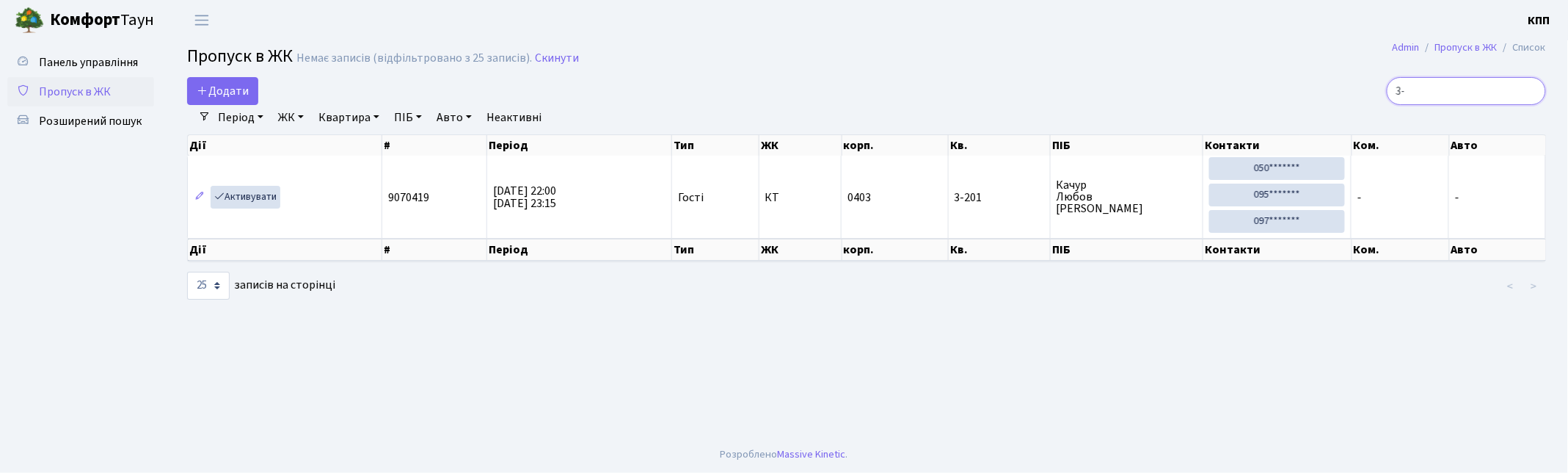
type input "3"
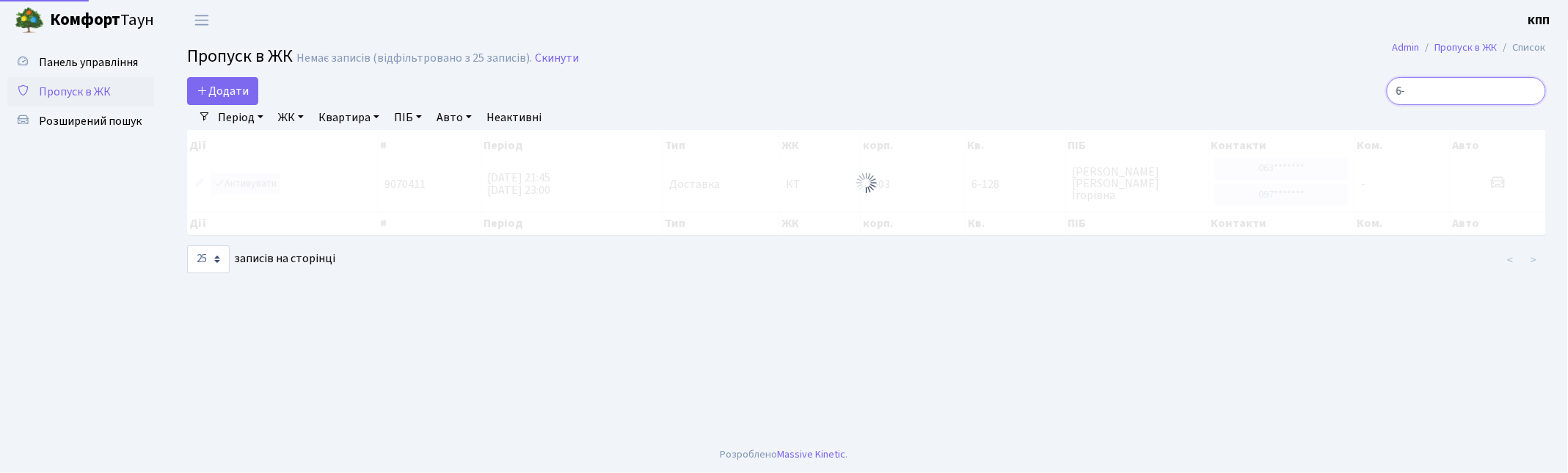
type input "6"
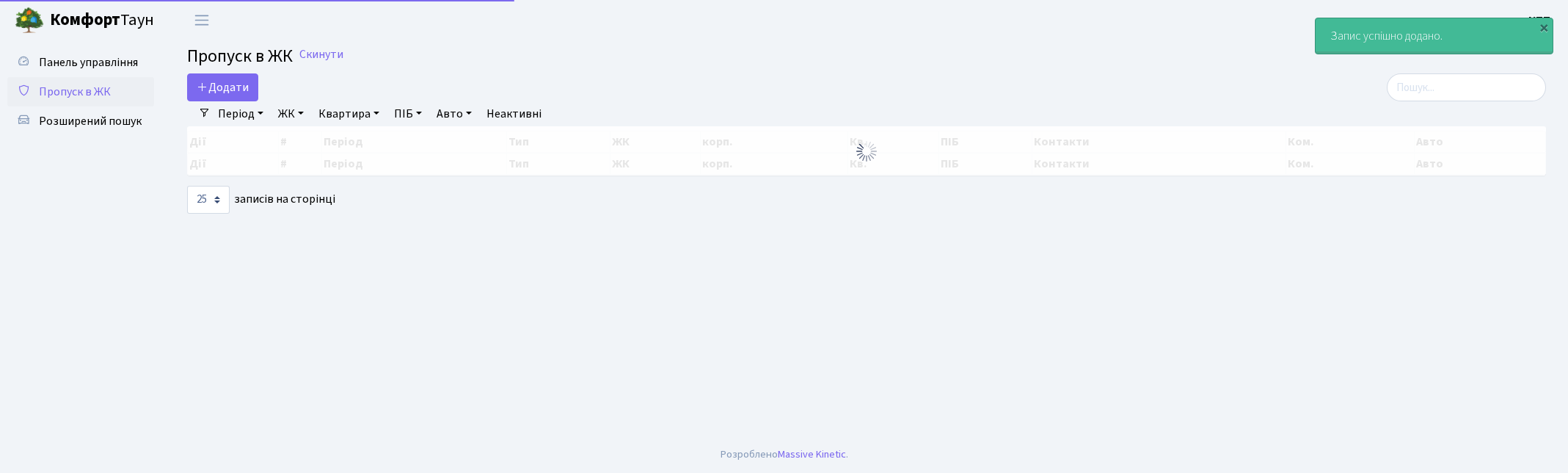
select select "25"
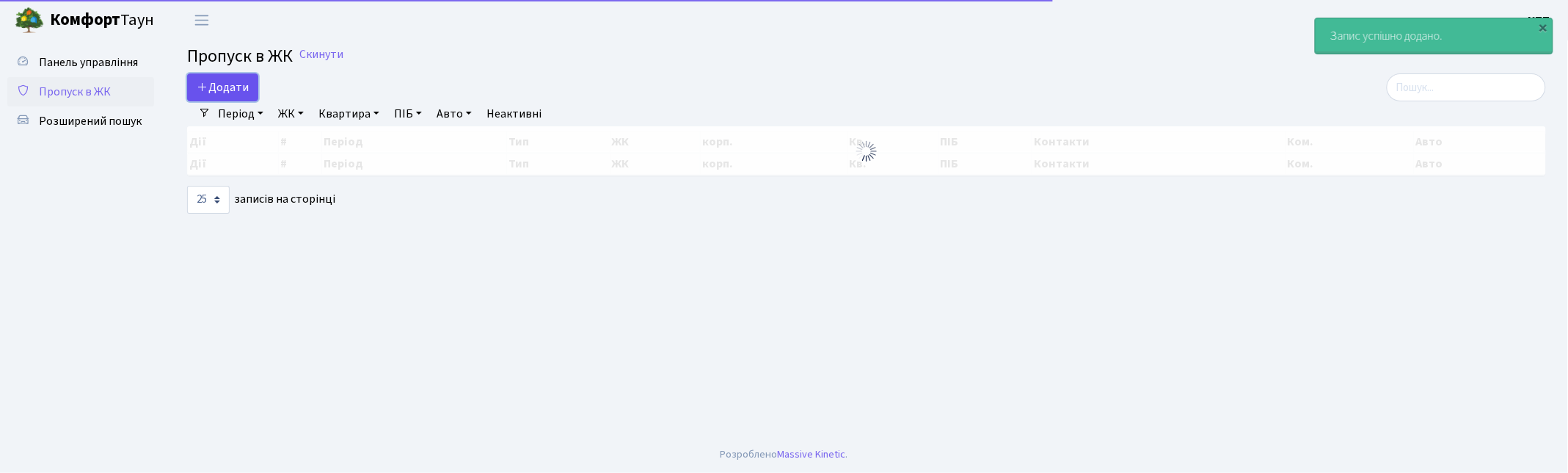
click at [229, 85] on span "Додати" at bounding box center [223, 88] width 52 height 16
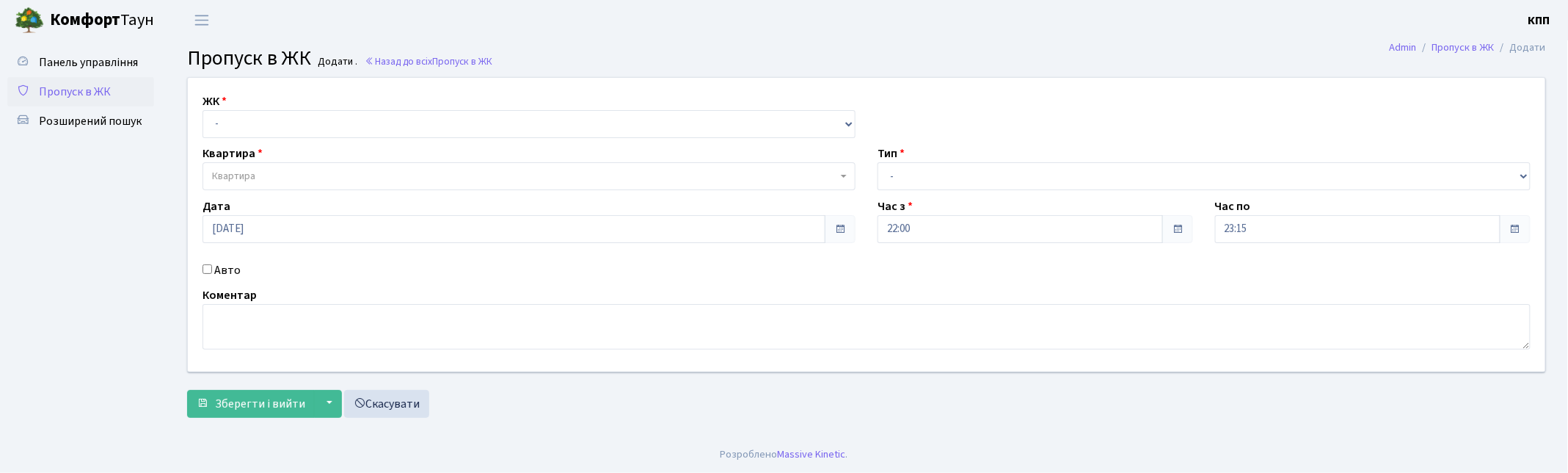
drag, startPoint x: 285, startPoint y: 139, endPoint x: 288, endPoint y: 157, distance: 18.2
click at [285, 140] on div "ЖК - КТ, вул. Регенераторна, 4 КТ2, просп. [STREET_ADDRESS] [STREET_ADDRESS] [P…" at bounding box center [867, 224] width 1379 height 294
drag, startPoint x: 302, startPoint y: 127, endPoint x: 303, endPoint y: 137, distance: 10.0
click at [302, 127] on select "- КТ, вул. Регенераторна, 4 КТ2, просп. [STREET_ADDRESS] [STREET_ADDRESS] [PERS…" at bounding box center [529, 124] width 653 height 28
select select "271"
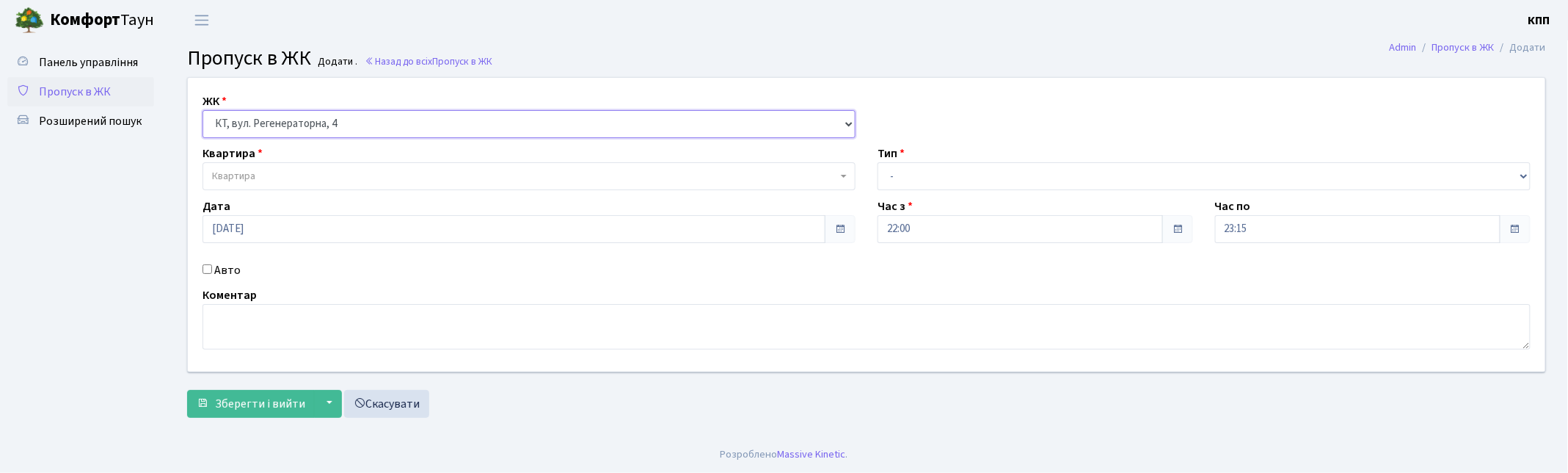
click at [202, 110] on select "- КТ, вул. Регенераторна, 4 КТ2, просп. [STREET_ADDRESS] [STREET_ADDRESS] [PERS…" at bounding box center [529, 124] width 653 height 28
select select
click at [309, 174] on span "Квартира" at bounding box center [525, 176] width 625 height 14
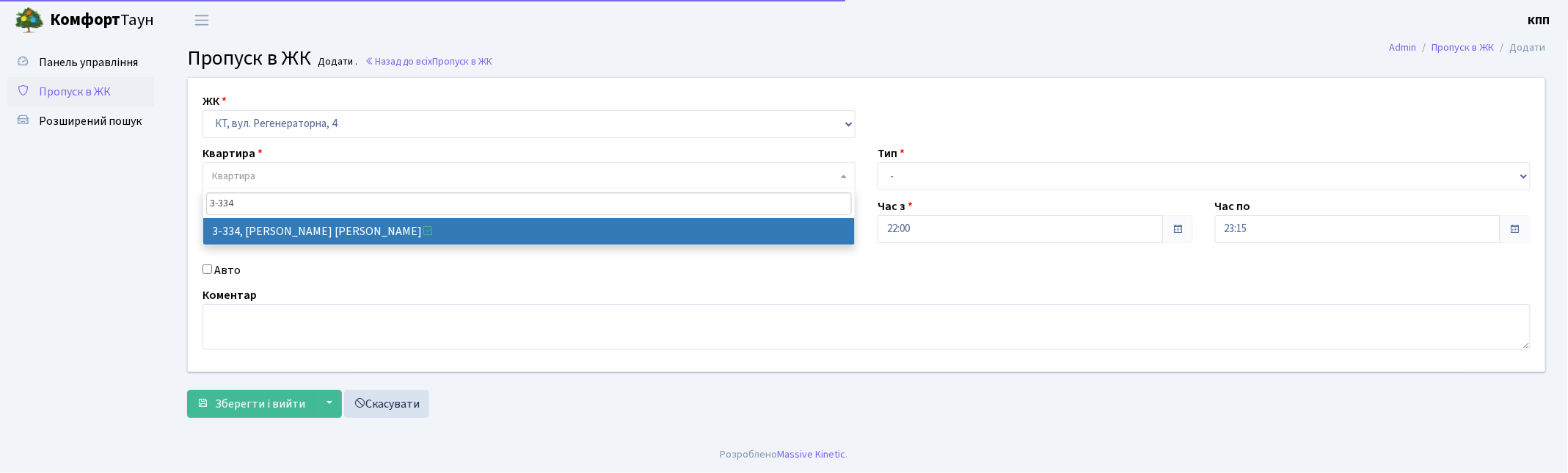
type input "3-334"
select select "1552"
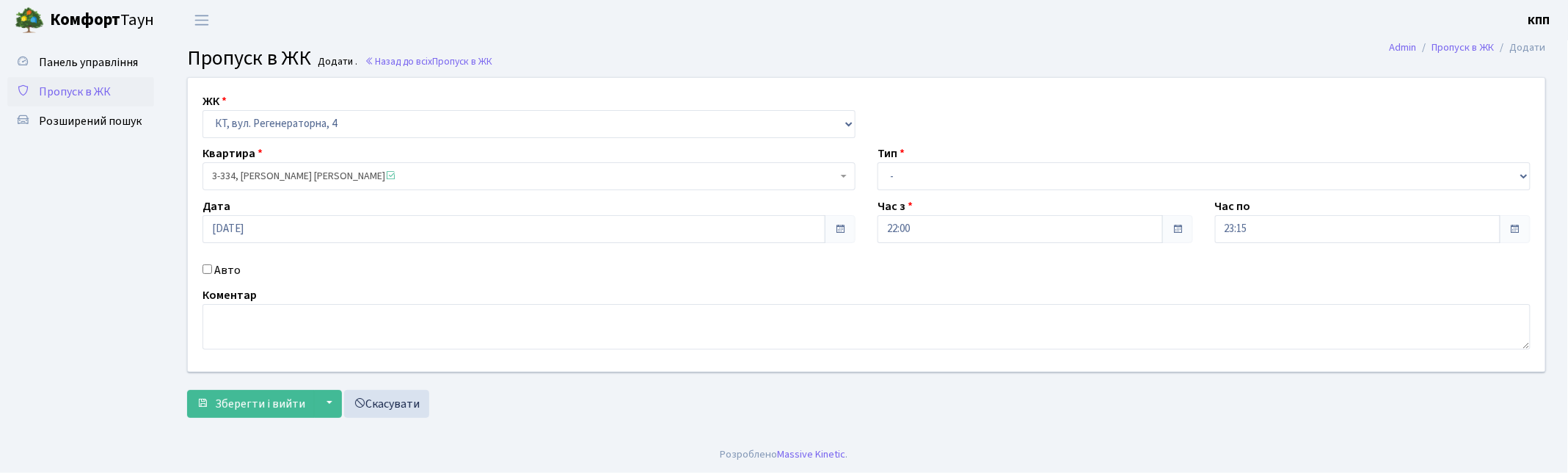
click at [225, 273] on label "Авто" at bounding box center [227, 270] width 26 height 17
click at [212, 273] on input "Авто" at bounding box center [207, 269] width 10 height 10
checkbox input "true"
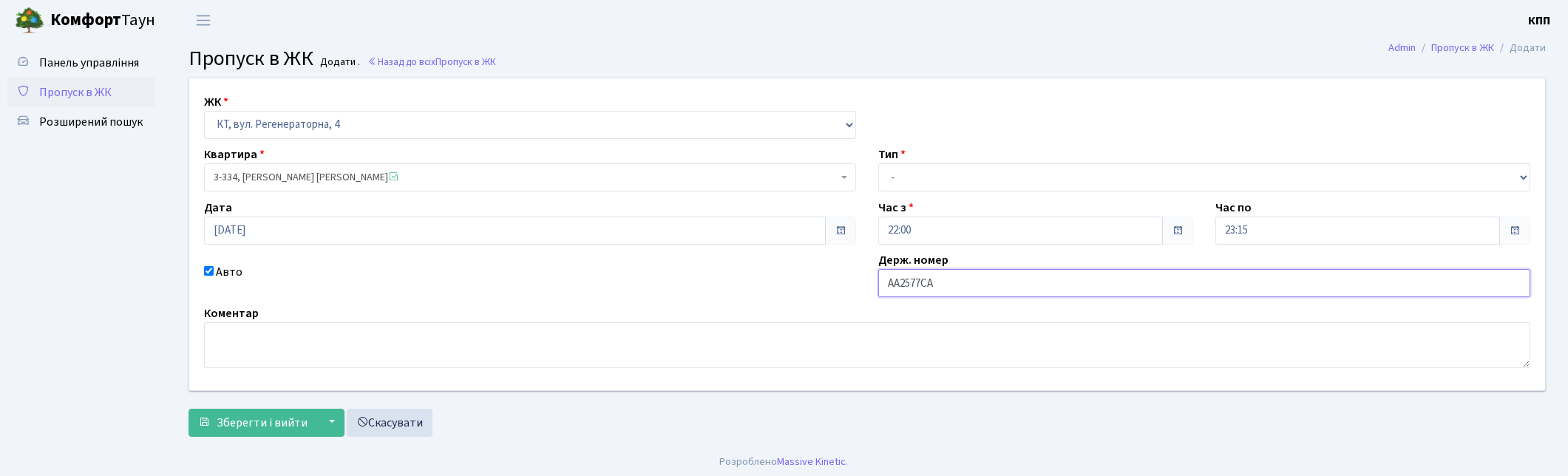
type input "АА2577СА"
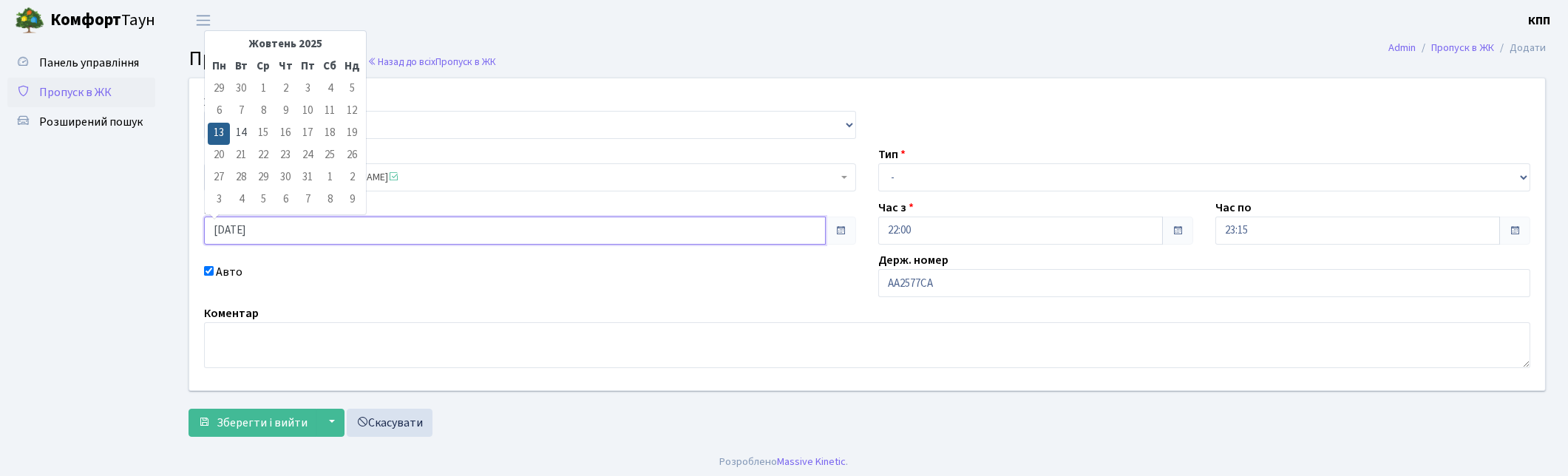
click at [312, 229] on input "[DATE]" at bounding box center [514, 230] width 622 height 28
click at [245, 136] on td "14" at bounding box center [240, 134] width 22 height 22
type input "[DATE]"
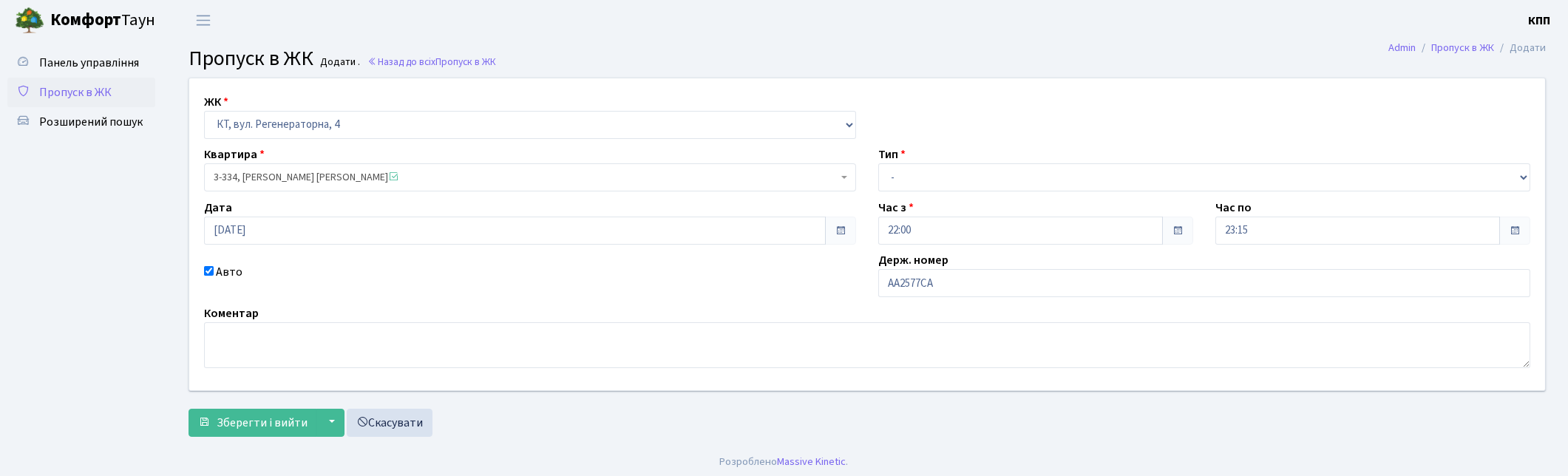
drag, startPoint x: 959, startPoint y: 163, endPoint x: 929, endPoint y: 196, distance: 44.6
click at [956, 165] on div "Тип - Доставка Таксі Гості Сервіс" at bounding box center [1204, 168] width 674 height 46
drag, startPoint x: 924, startPoint y: 185, endPoint x: 912, endPoint y: 190, distance: 13.0
click at [924, 185] on select "- Доставка Таксі Гості Сервіс" at bounding box center [1204, 177] width 652 height 28
select select "3"
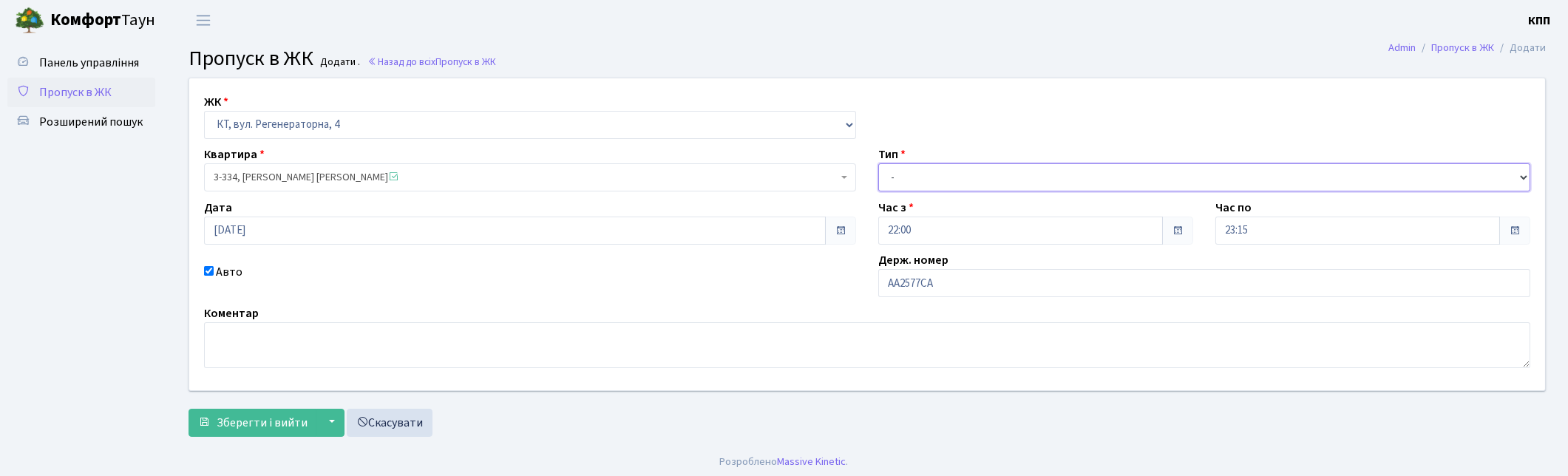
click at [878, 163] on select "- Доставка Таксі Гості Сервіс" at bounding box center [1204, 177] width 652 height 28
click at [290, 415] on span "Зберегти і вийти" at bounding box center [262, 422] width 91 height 16
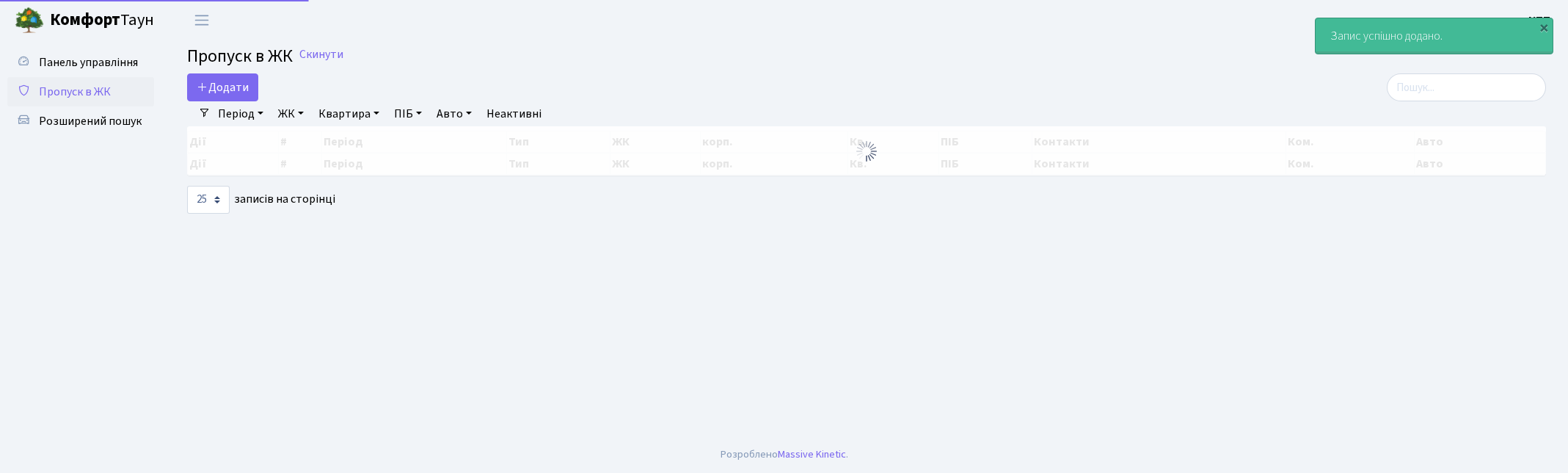
select select "25"
click at [1512, 84] on input "search" at bounding box center [1466, 87] width 159 height 28
